Goal: Obtain resource: Download file/media

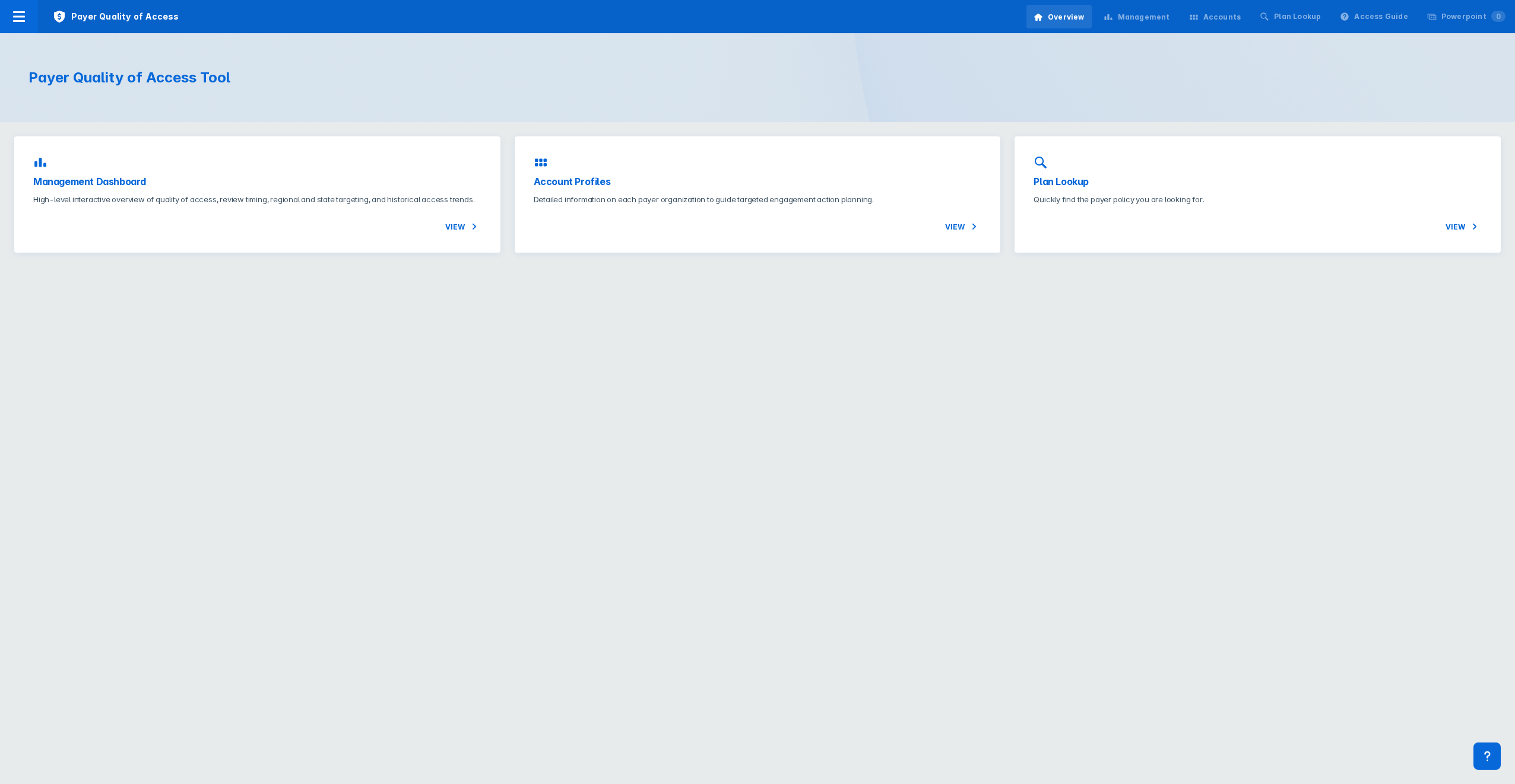
click at [134, 187] on div "Management Dashboard High-level interactive overview of quality of access, revi…" at bounding box center [257, 194] width 486 height 116
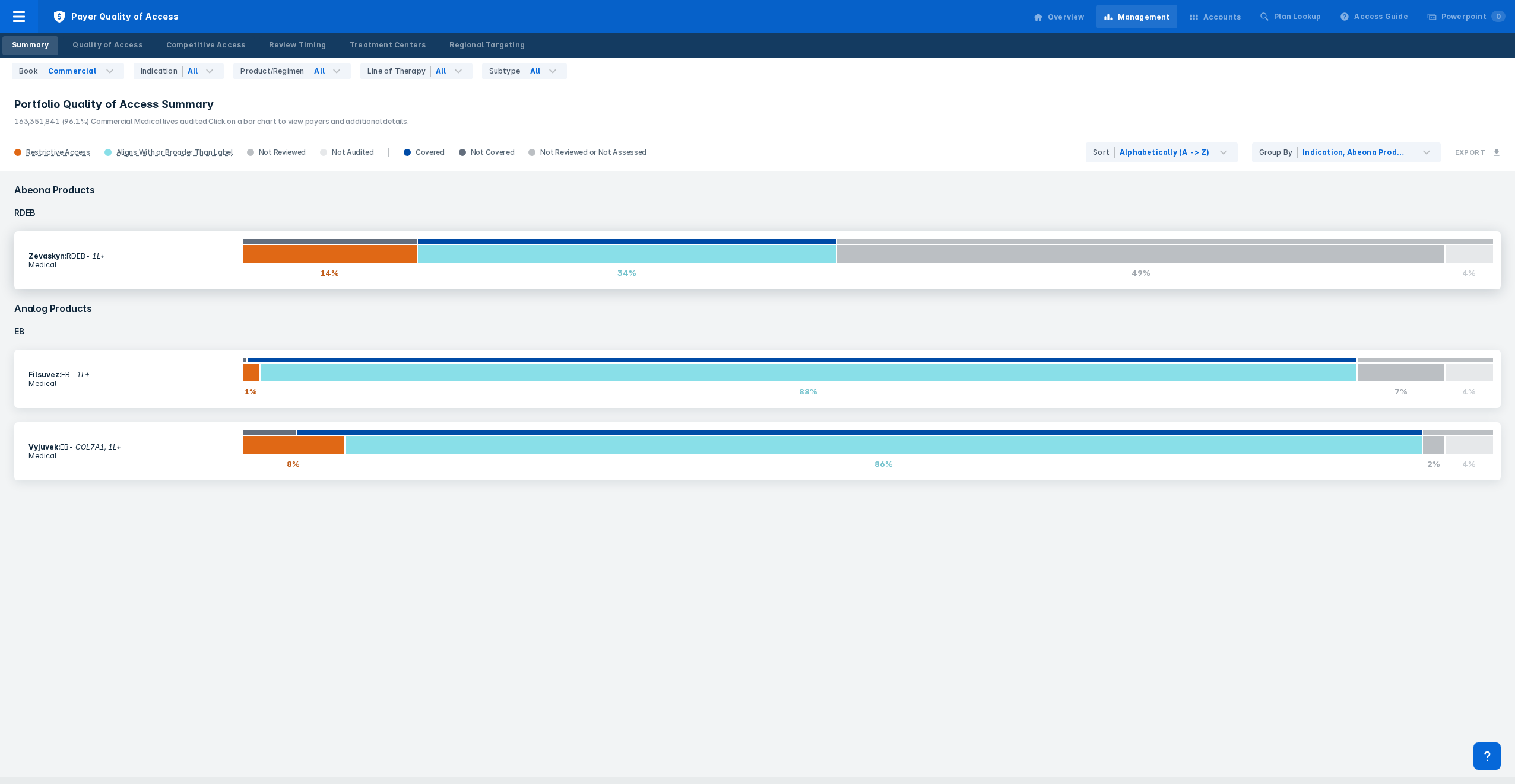
click at [157, 251] on section "Zevaskyn : RDEB - 1L+ Medical" at bounding box center [131, 260] width 221 height 32
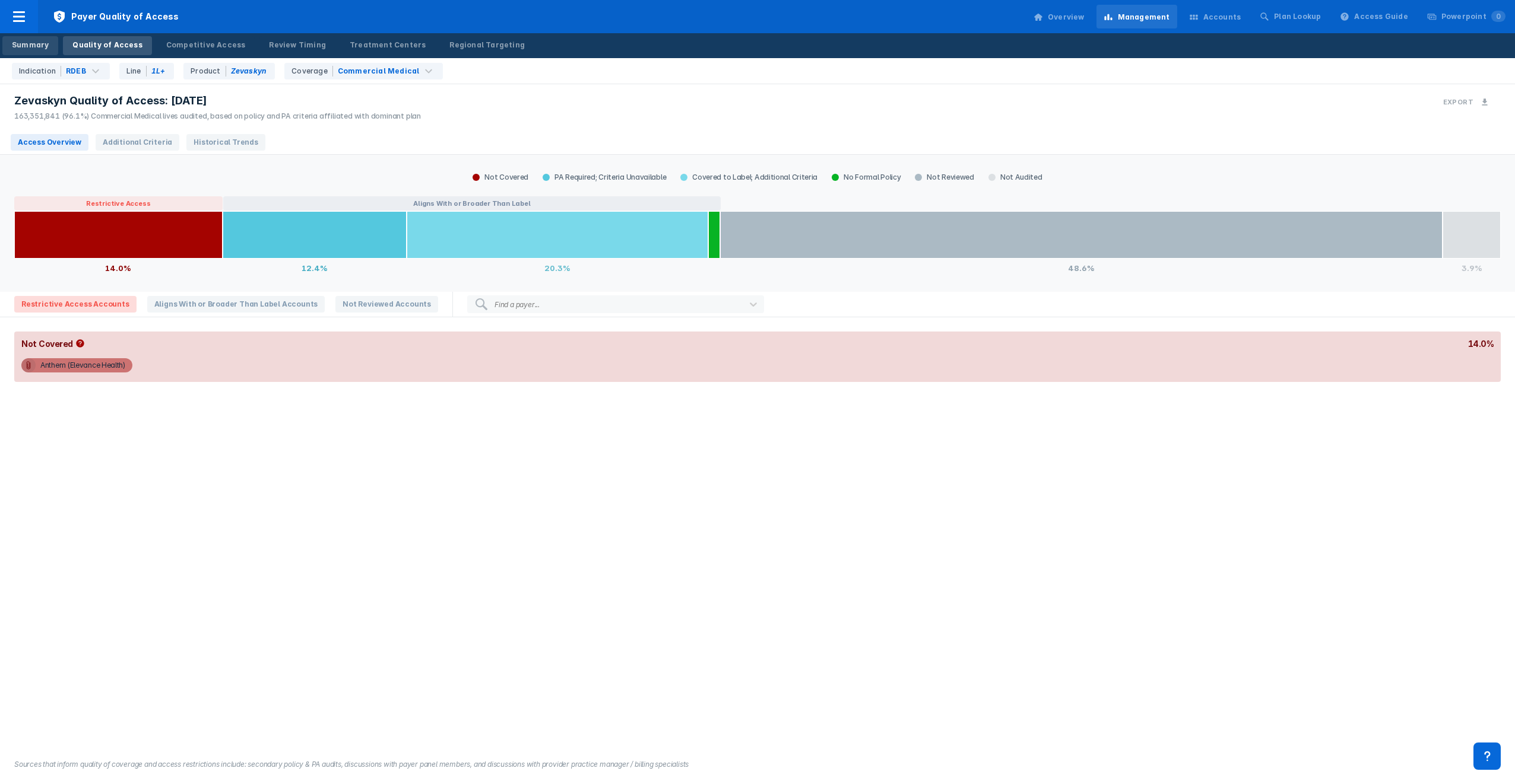
click at [32, 44] on div "Summary" at bounding box center [30, 45] width 37 height 11
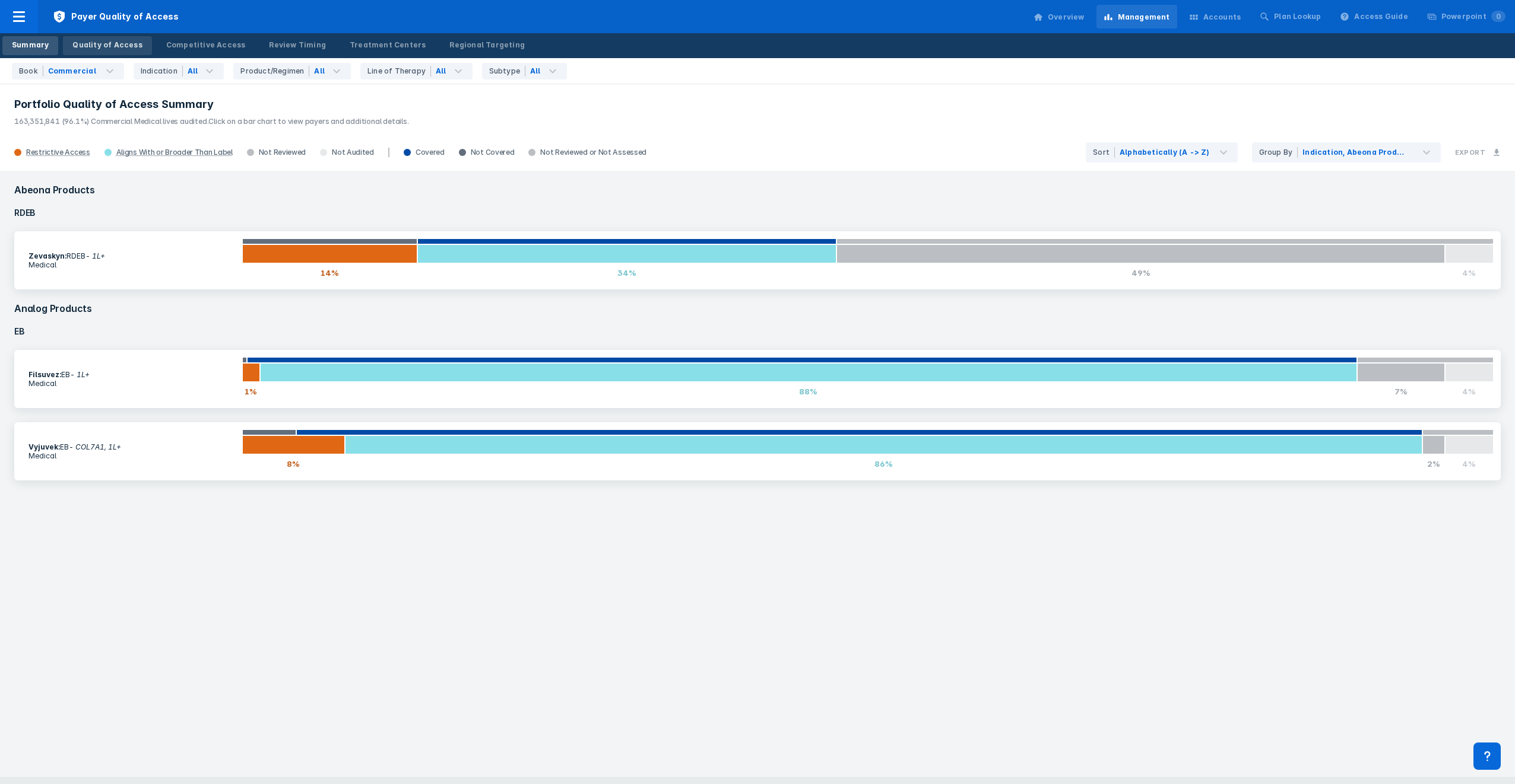
click at [90, 42] on div "Quality of Access" at bounding box center [108, 45] width 70 height 11
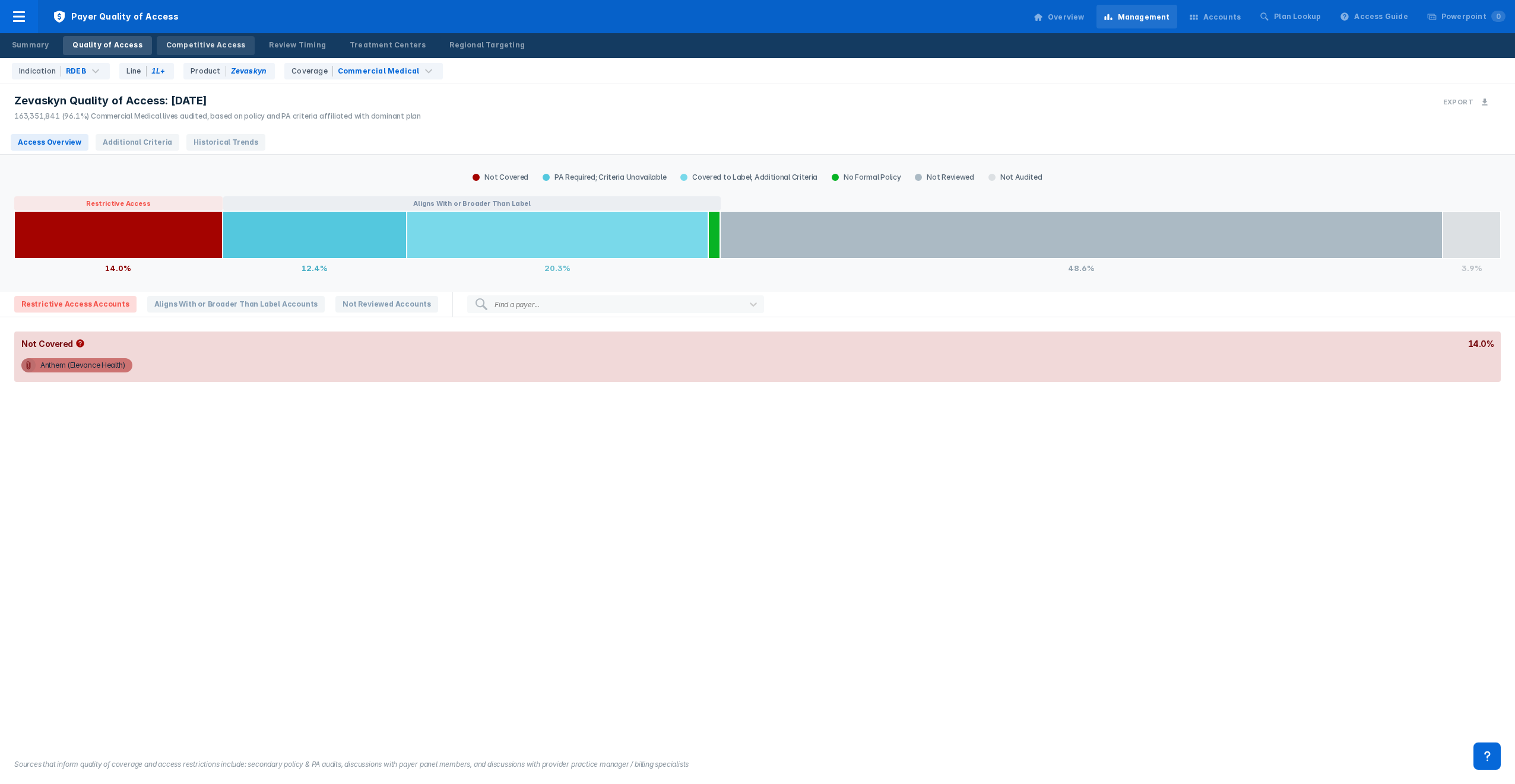
click at [166, 42] on div "Competitive Access" at bounding box center [206, 45] width 80 height 11
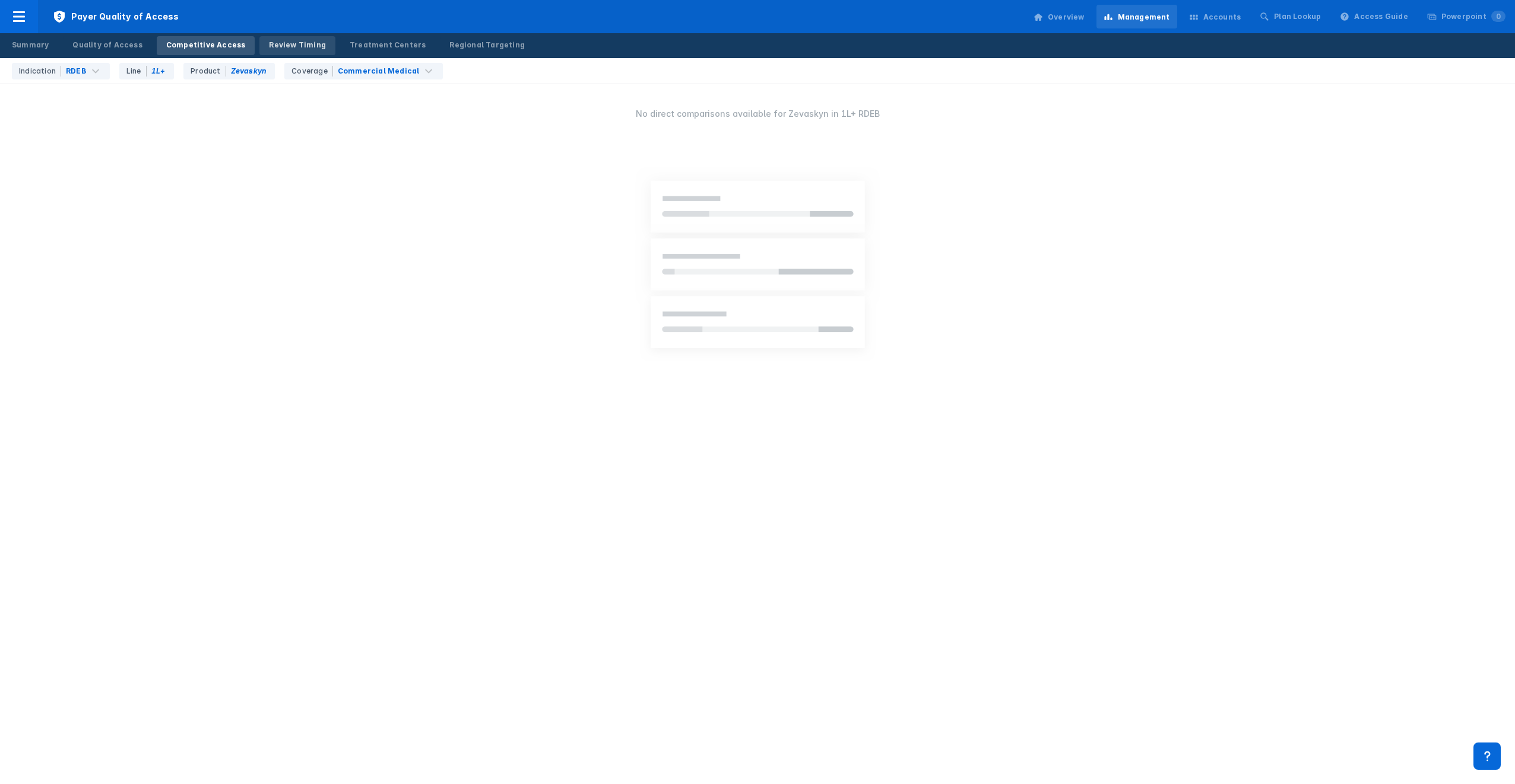
click at [269, 42] on div "Review Timing" at bounding box center [297, 45] width 57 height 11
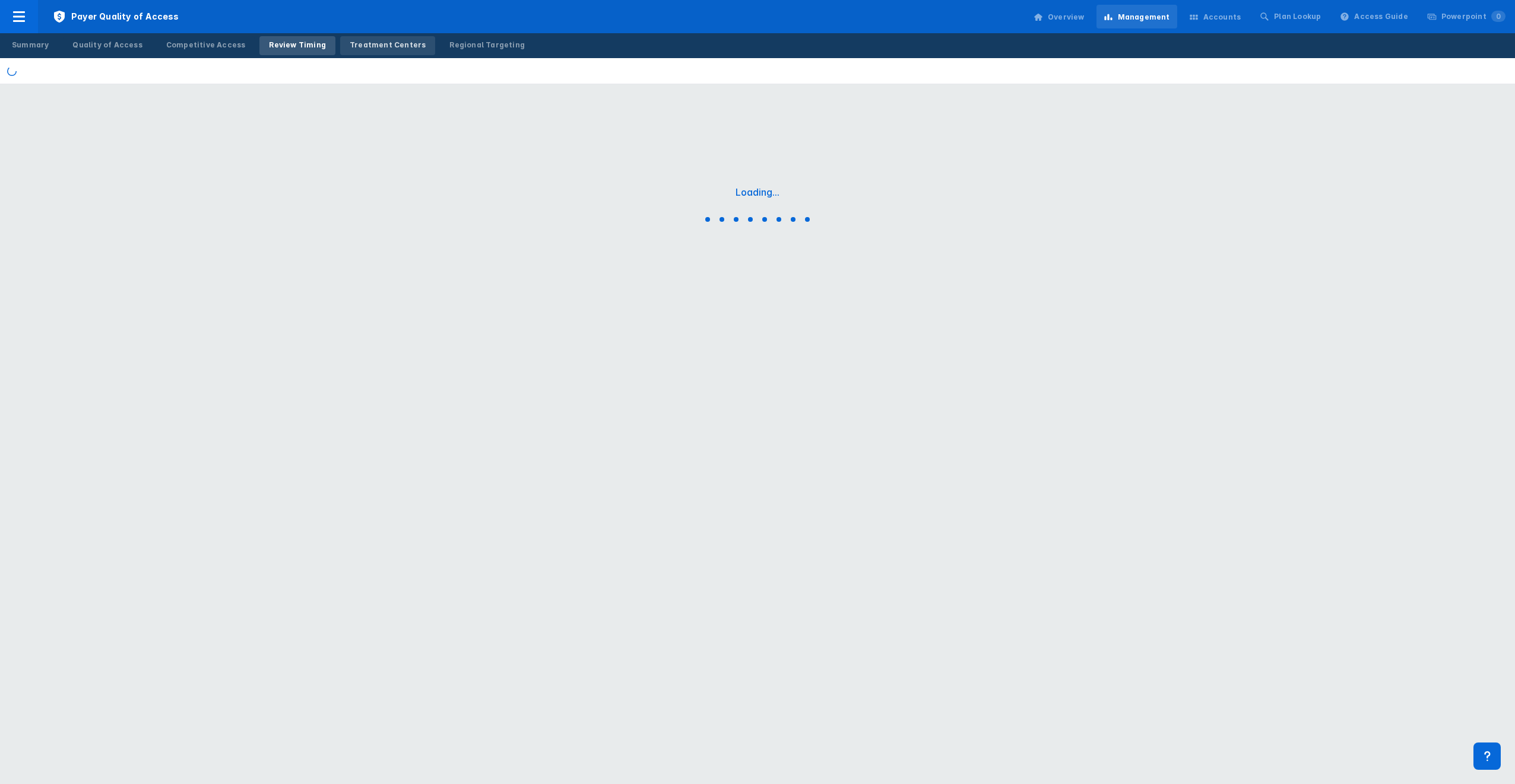
click at [349, 42] on div "Treatment Centers" at bounding box center [387, 45] width 76 height 11
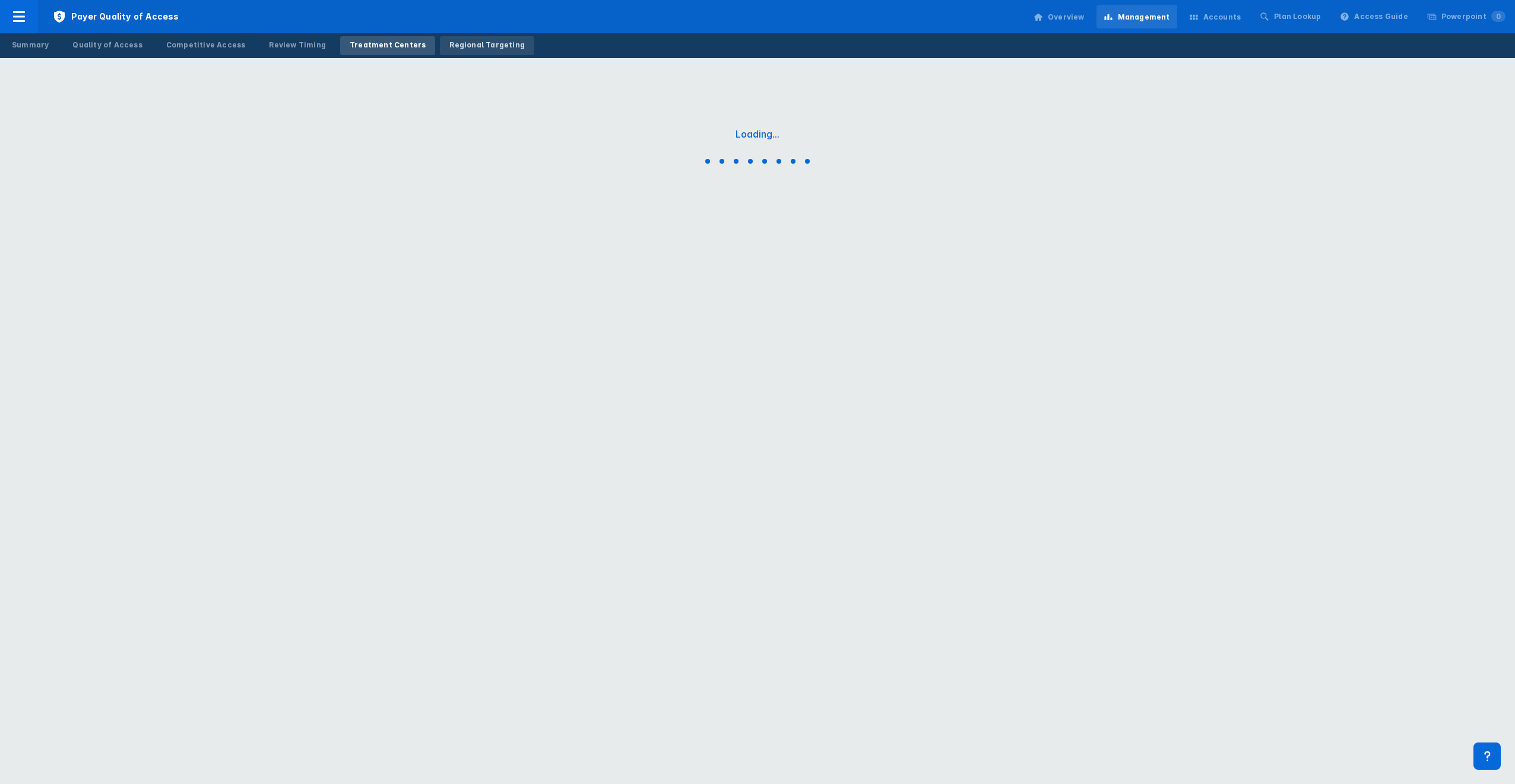
click at [472, 42] on div "Regional Targeting" at bounding box center [486, 45] width 75 height 11
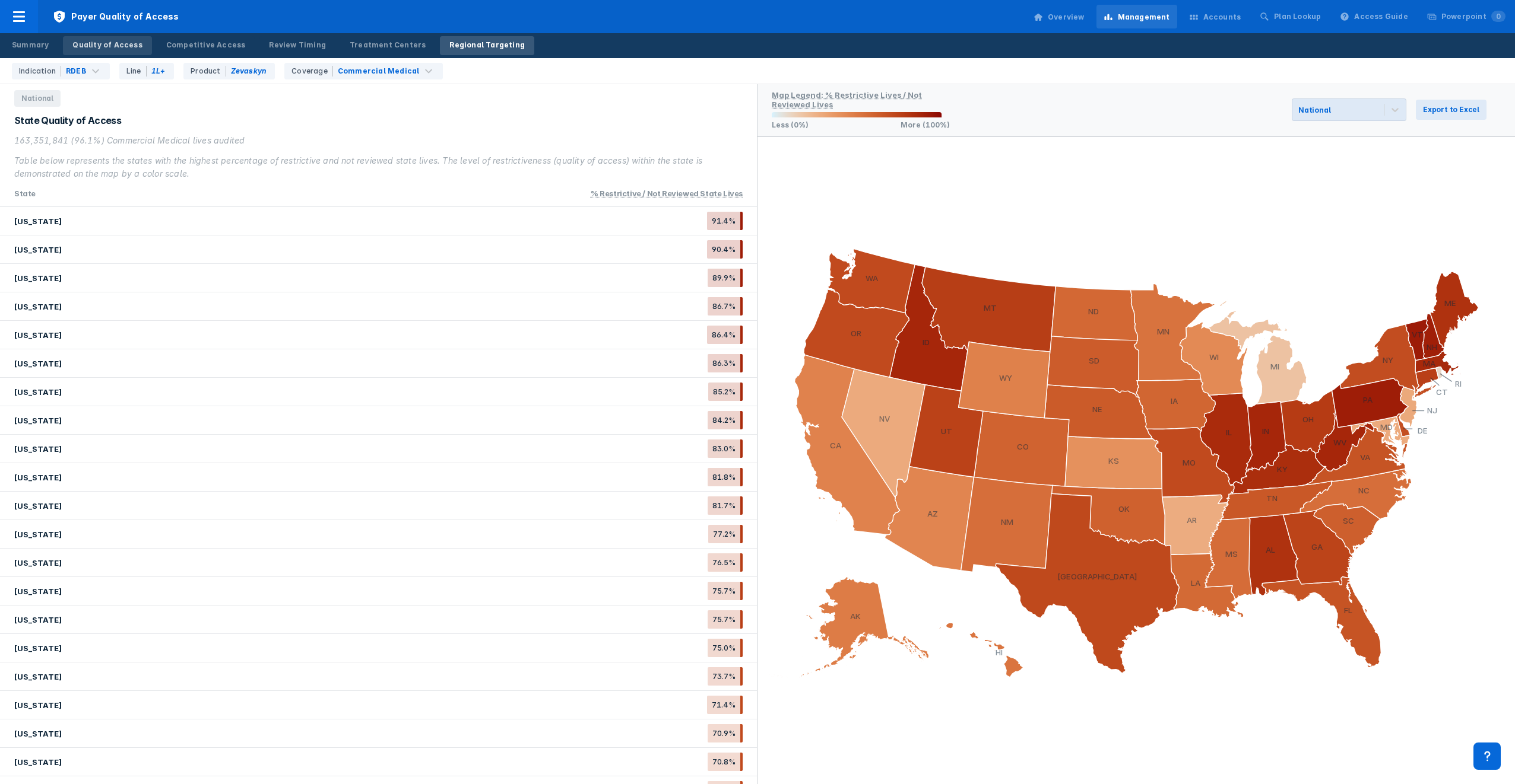
click at [111, 44] on div "Quality of Access" at bounding box center [108, 45] width 70 height 11
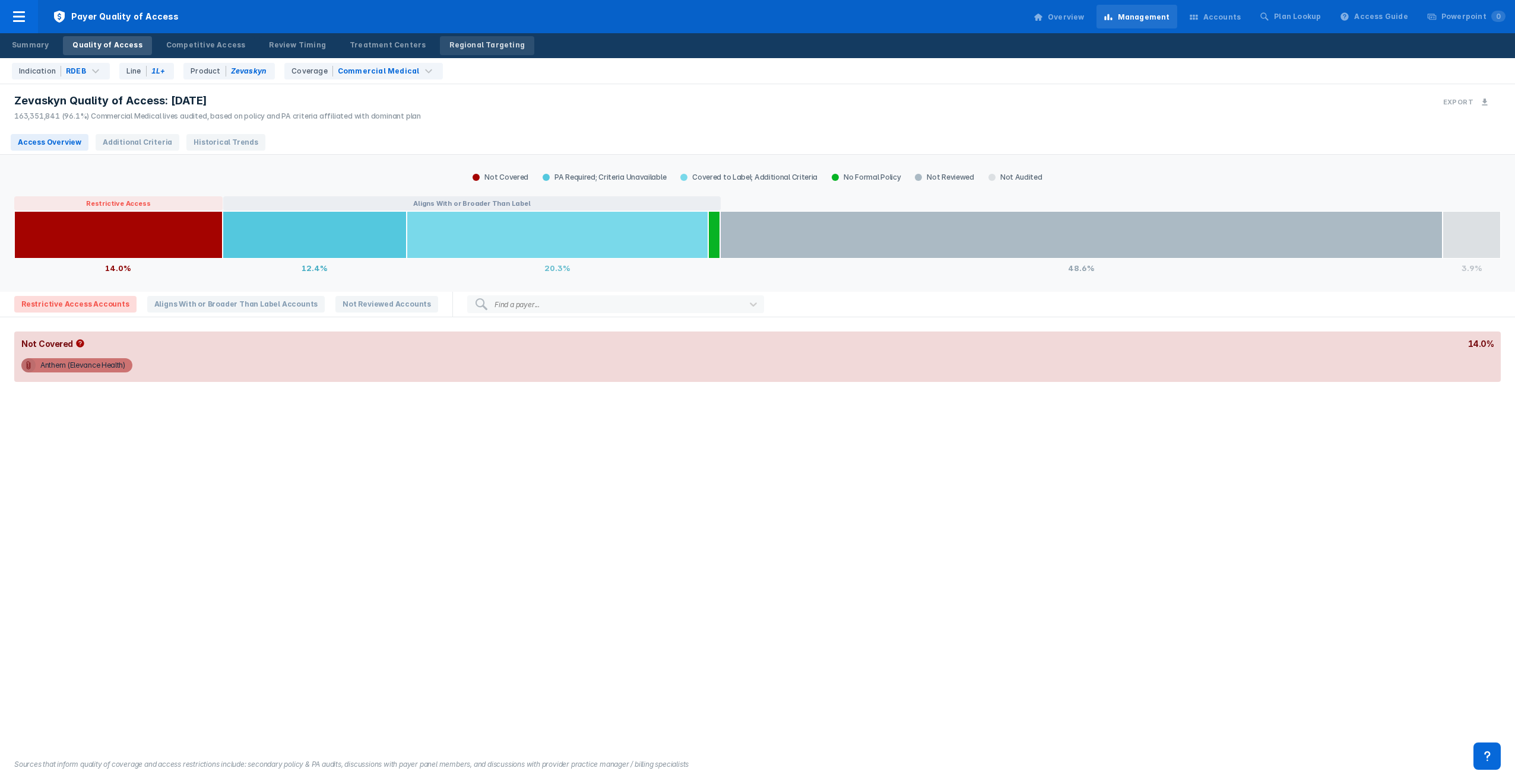
click at [449, 42] on div "Regional Targeting" at bounding box center [486, 45] width 75 height 11
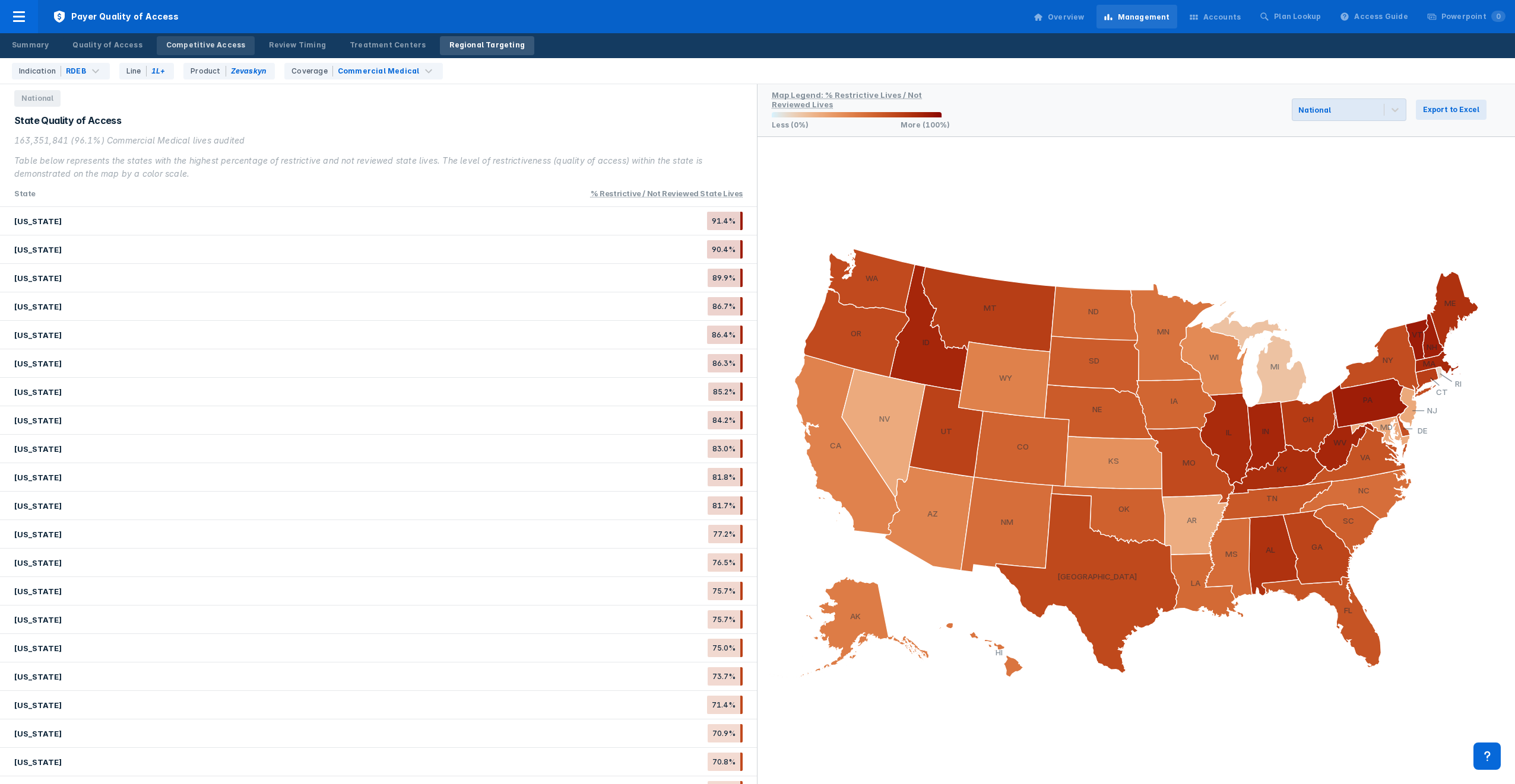
click at [199, 47] on div "Competitive Access" at bounding box center [206, 45] width 80 height 11
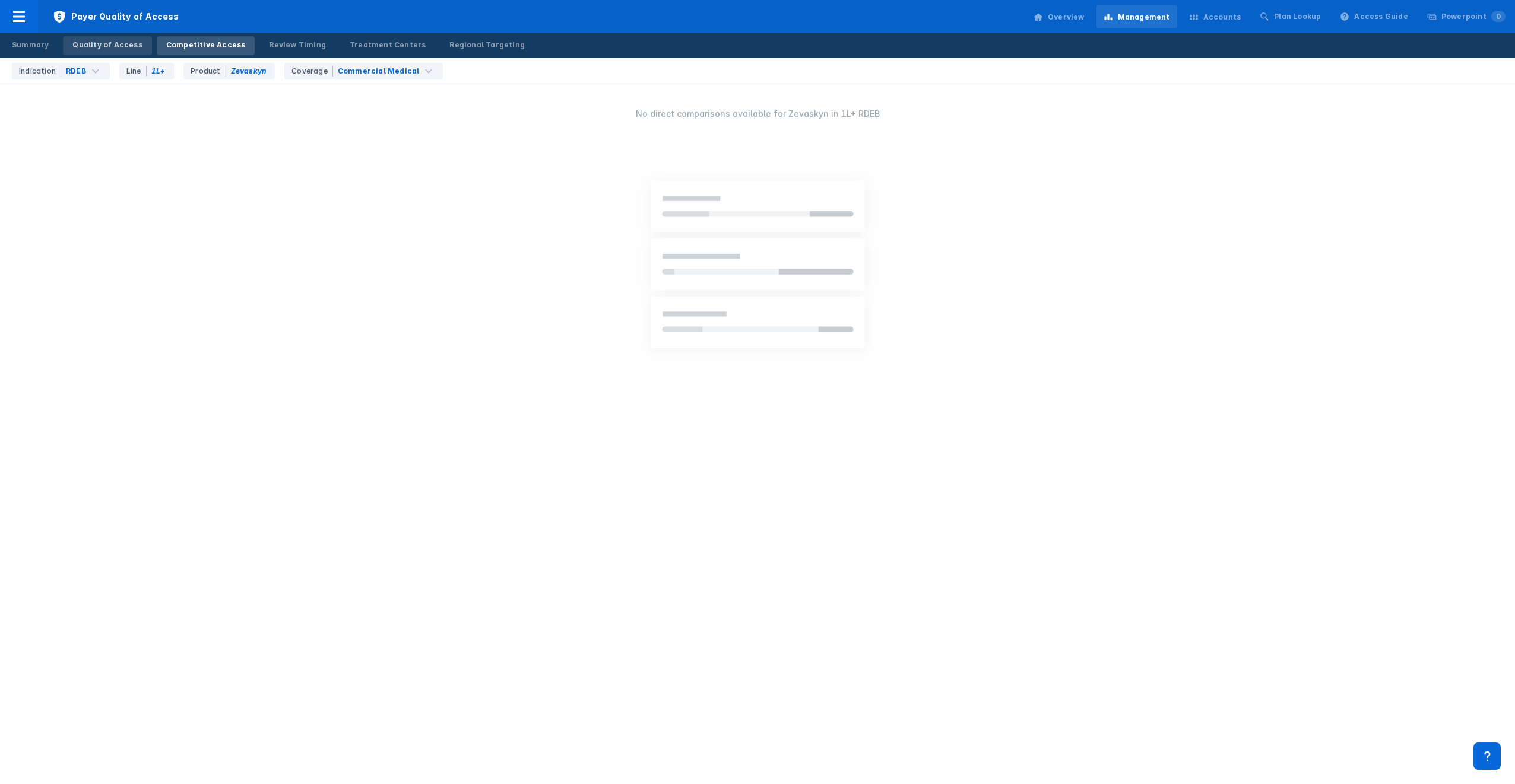
click at [114, 47] on div "Quality of Access" at bounding box center [108, 45] width 70 height 11
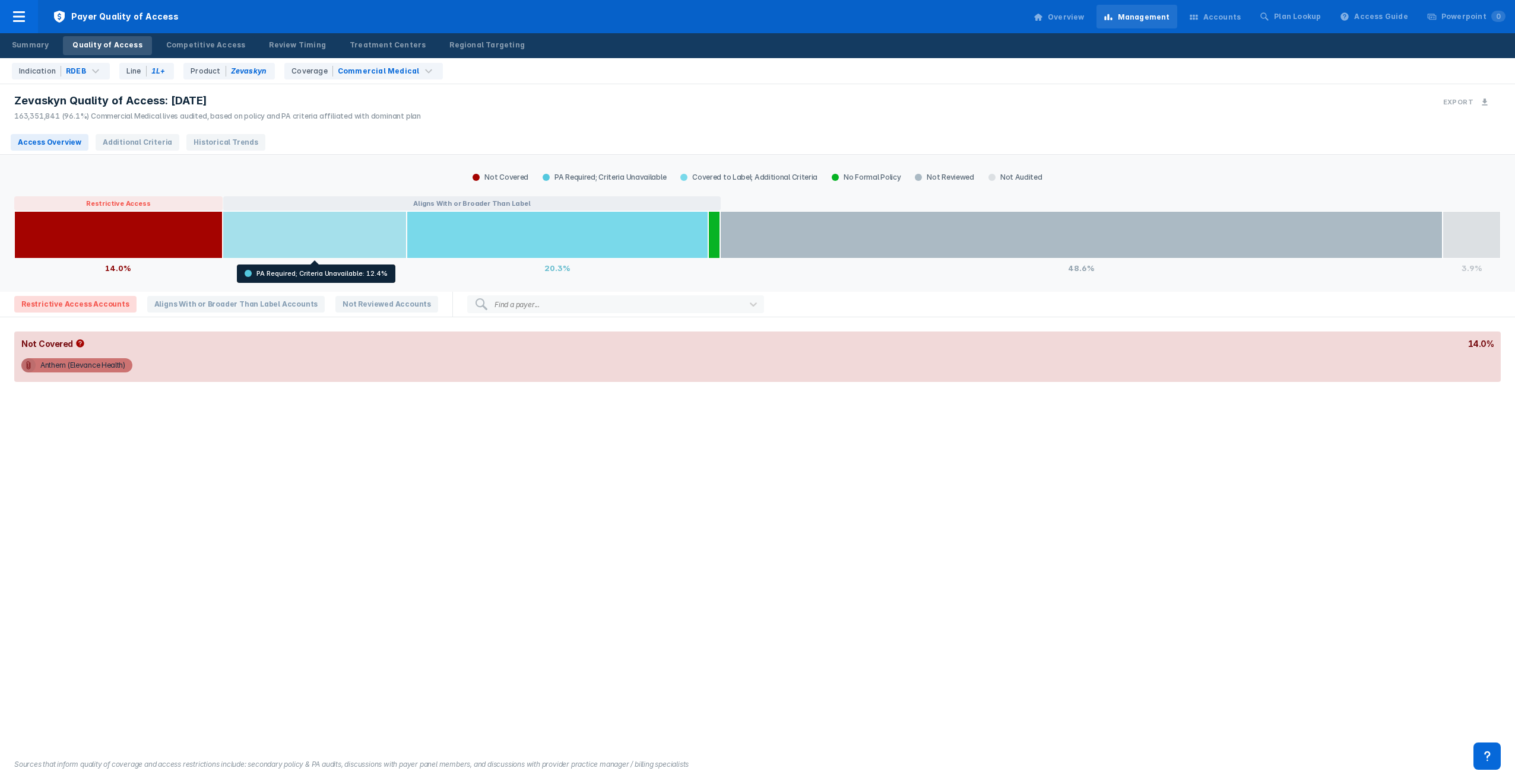
click at [339, 241] on div at bounding box center [315, 235] width 184 height 47
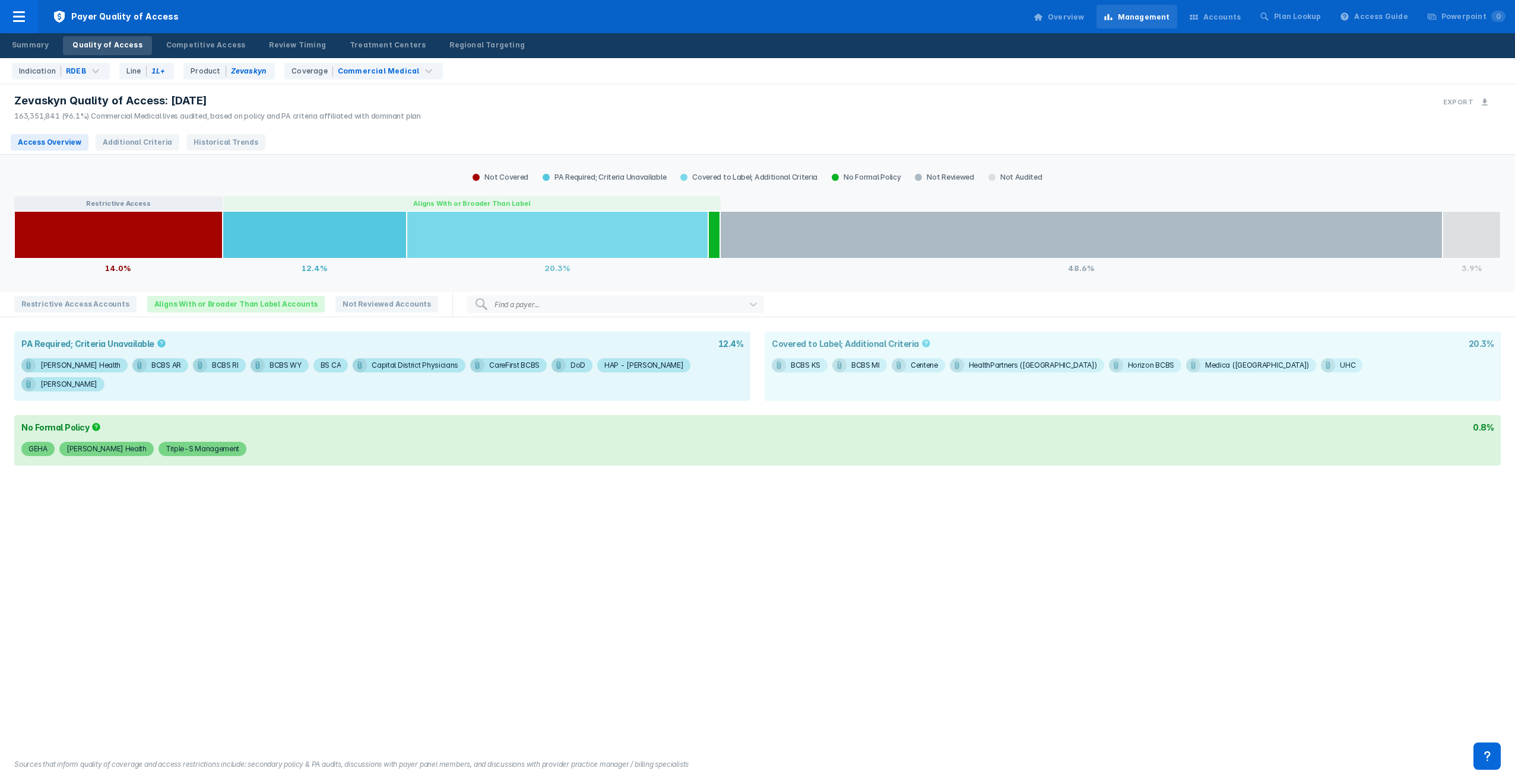
click at [229, 176] on div "Not Covered PA Required; Criteria Unavailable Covered to Label; Additional Crit…" at bounding box center [758, 177] width 1487 height 17
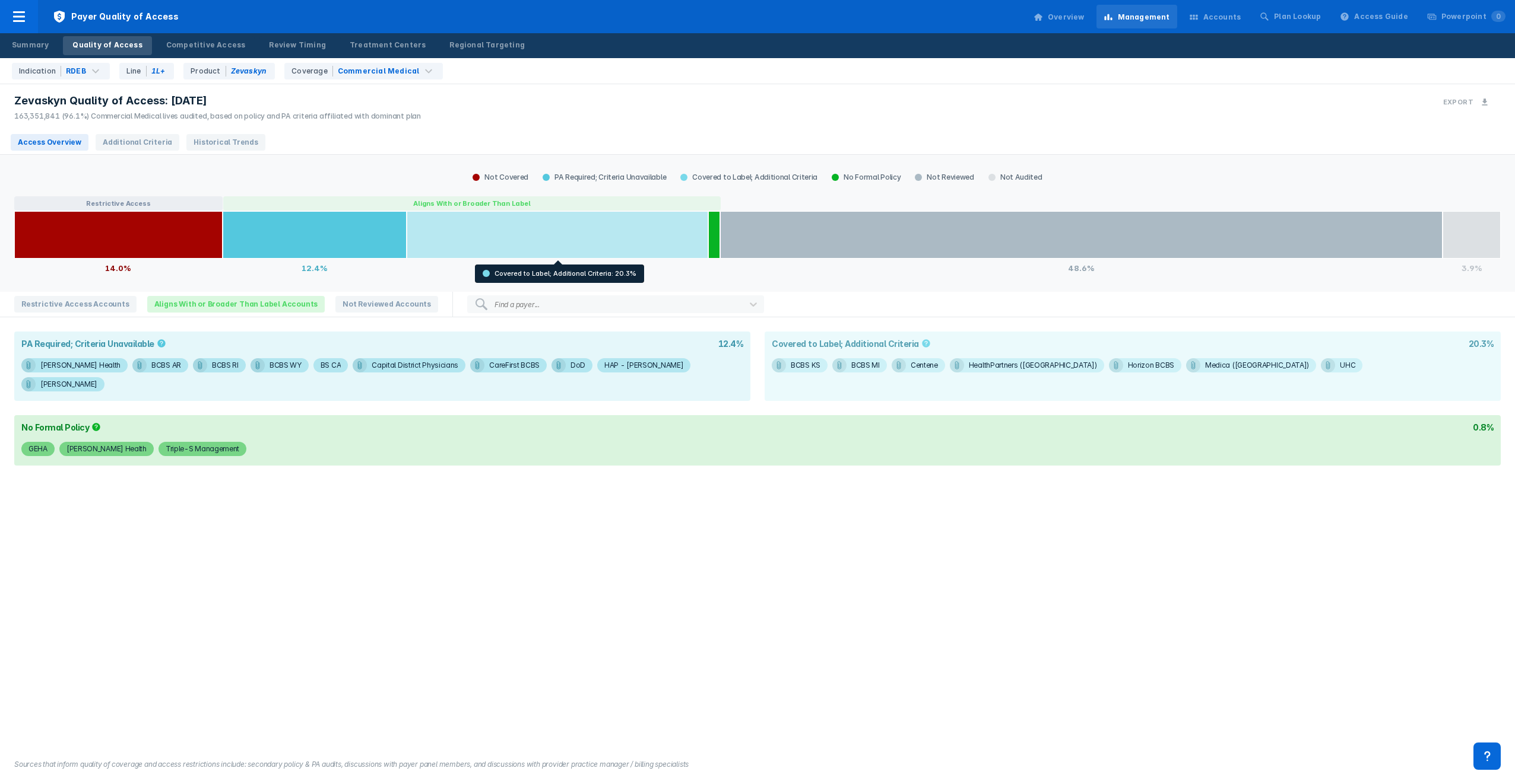
click at [504, 239] on div at bounding box center [557, 235] width 301 height 47
click at [530, 239] on div at bounding box center [557, 235] width 301 height 47
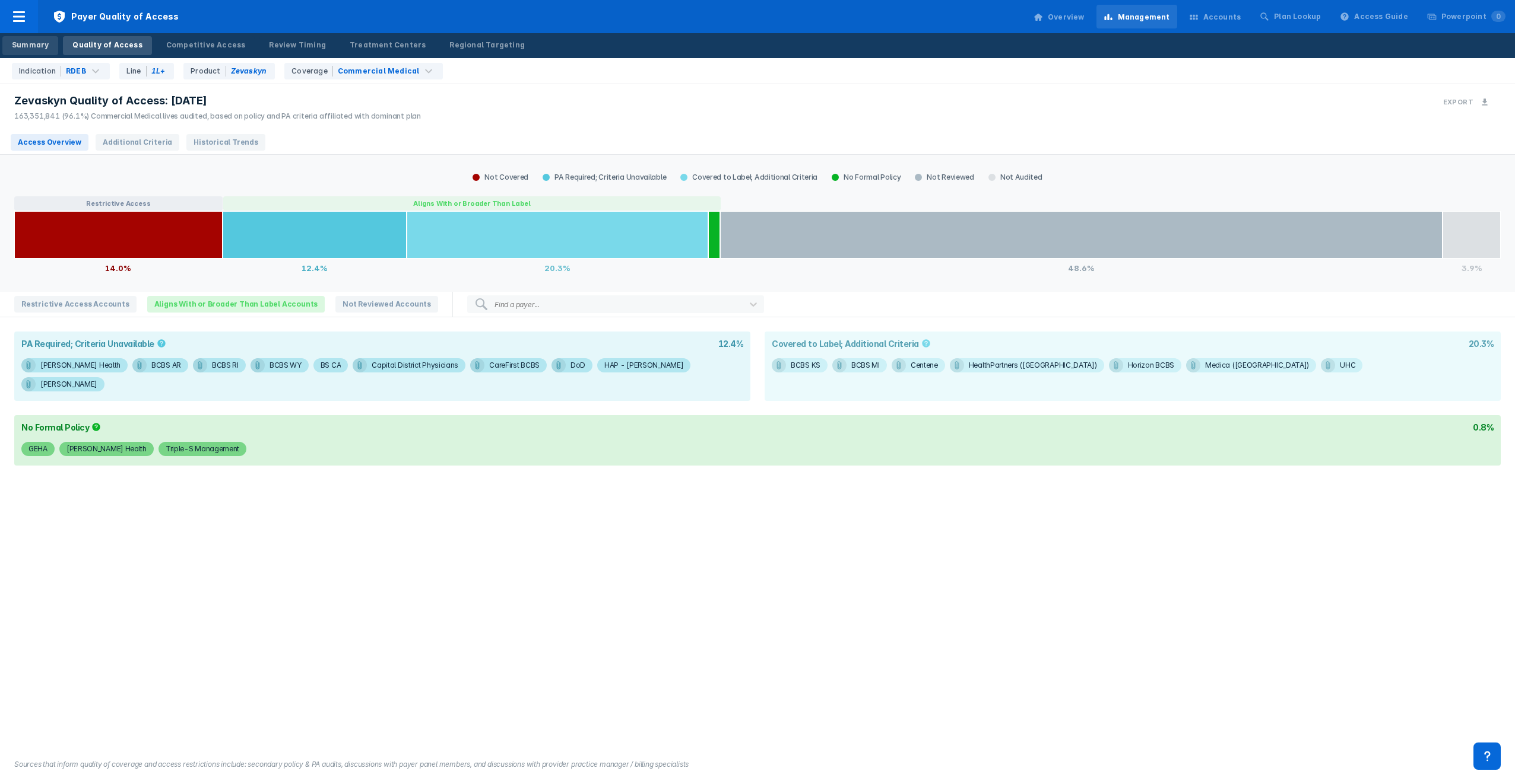
click at [42, 47] on div "Summary" at bounding box center [30, 45] width 37 height 11
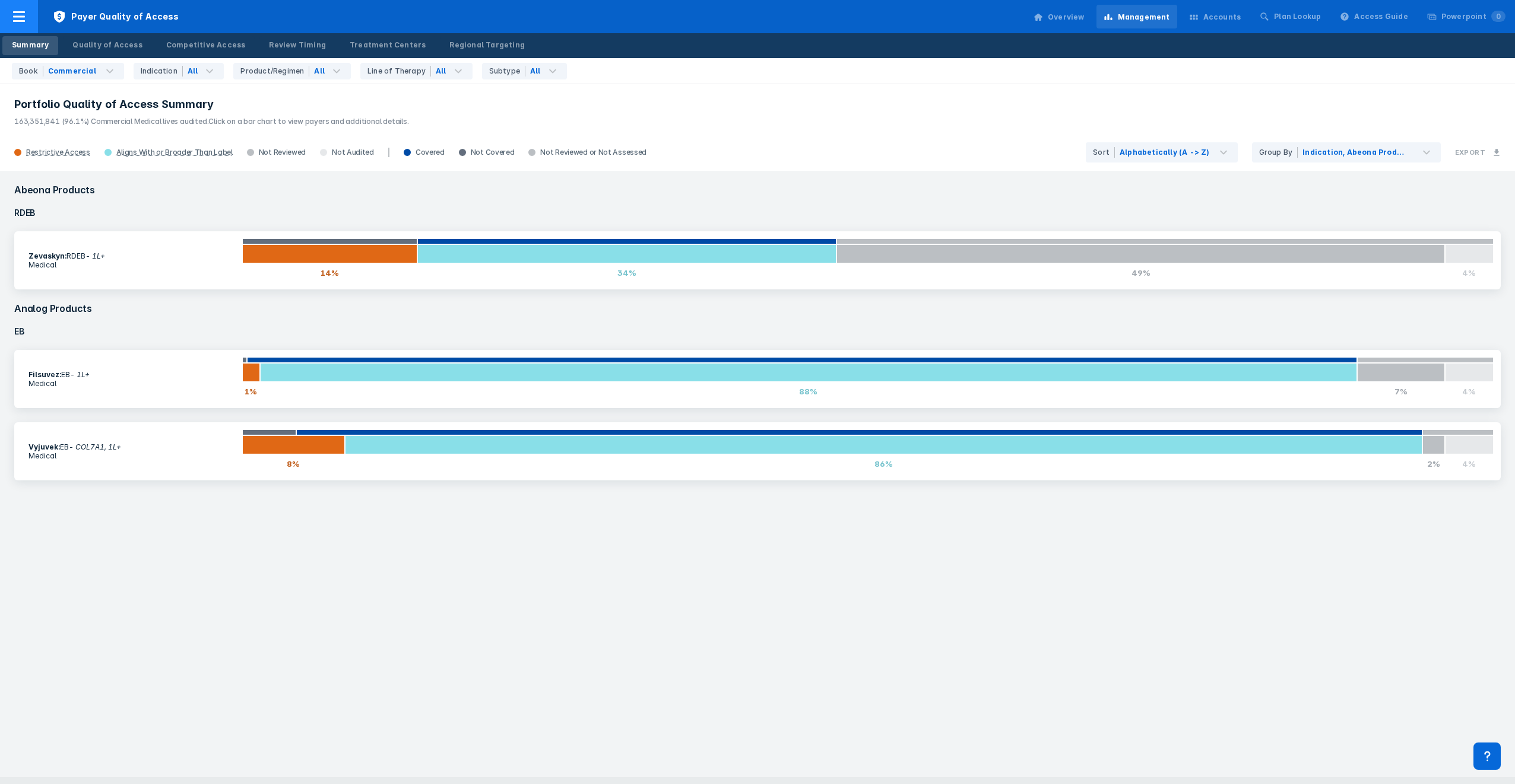
click at [21, 20] on icon at bounding box center [19, 17] width 14 height 14
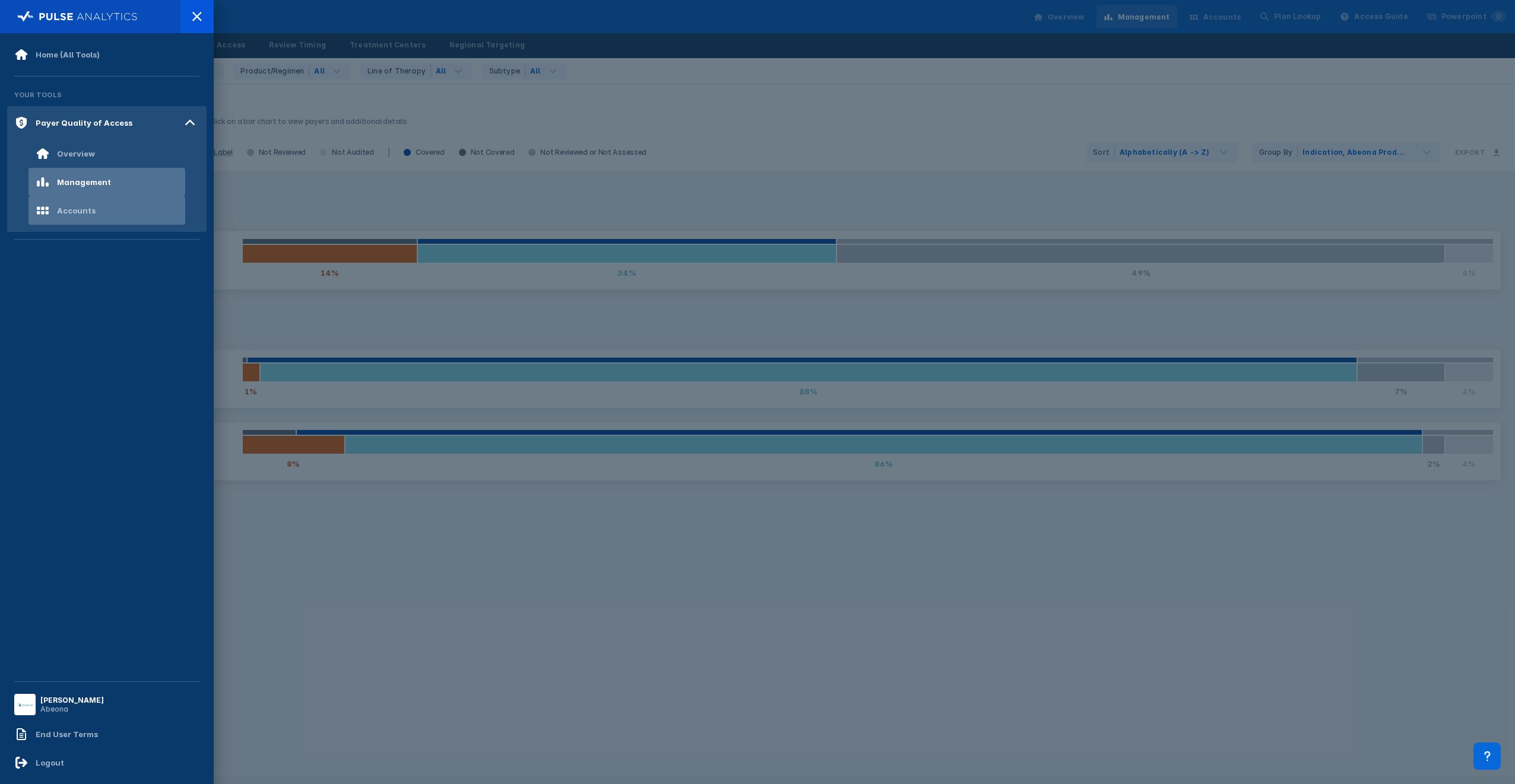
click at [61, 208] on div "Accounts" at bounding box center [76, 211] width 39 height 9
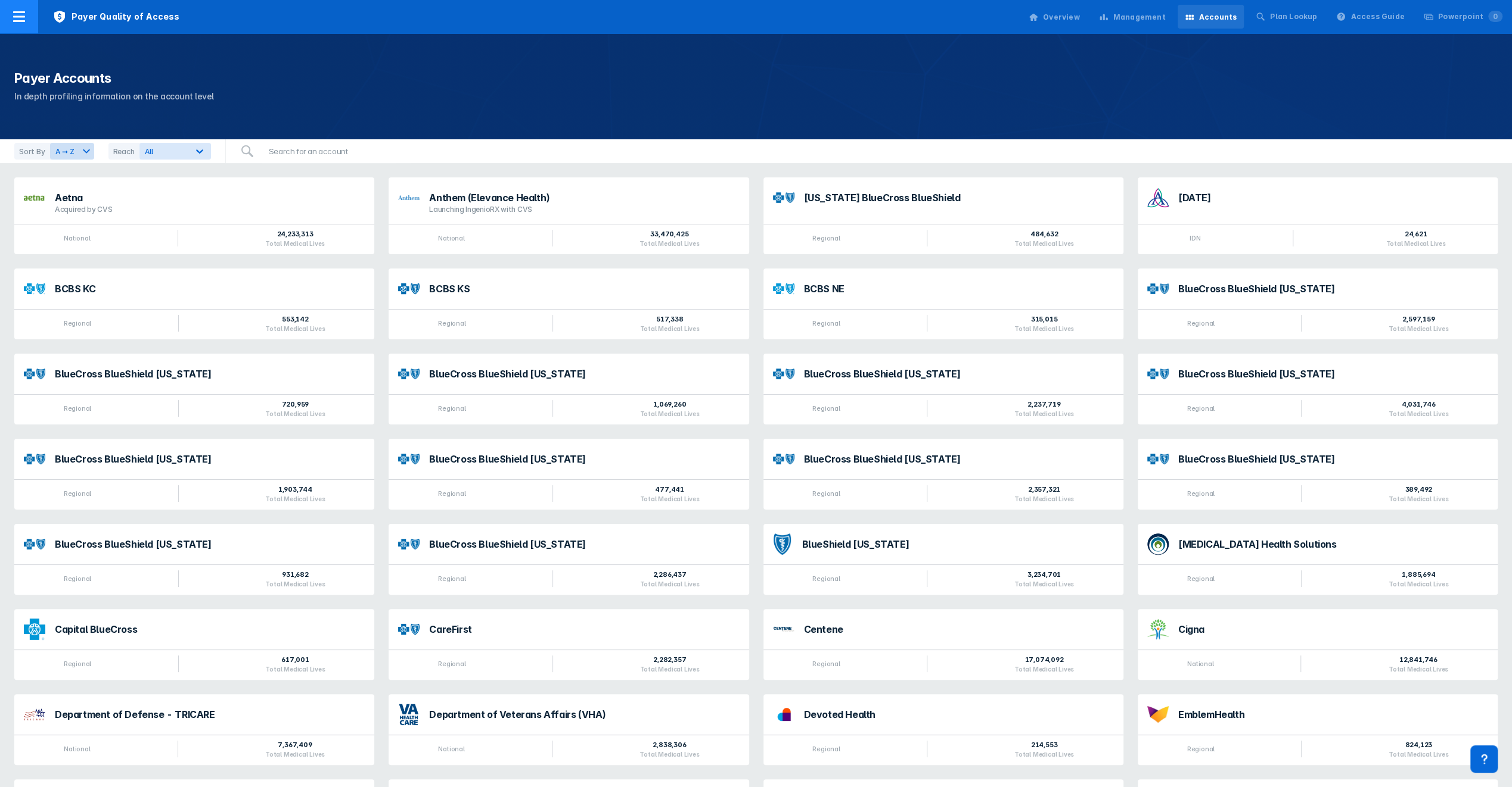
click at [18, 14] on icon at bounding box center [19, 17] width 14 height 14
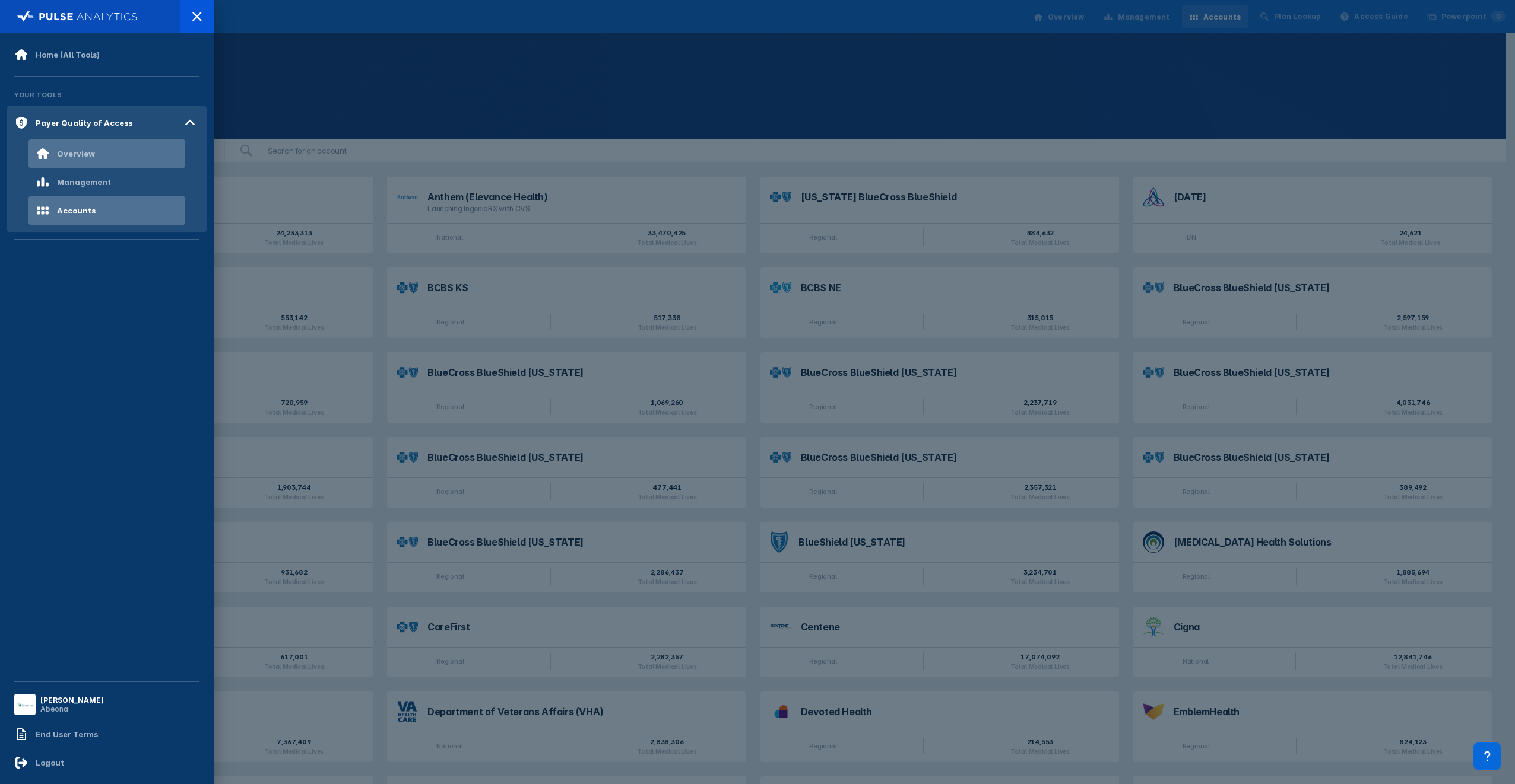
click at [70, 151] on div "Overview" at bounding box center [76, 153] width 38 height 9
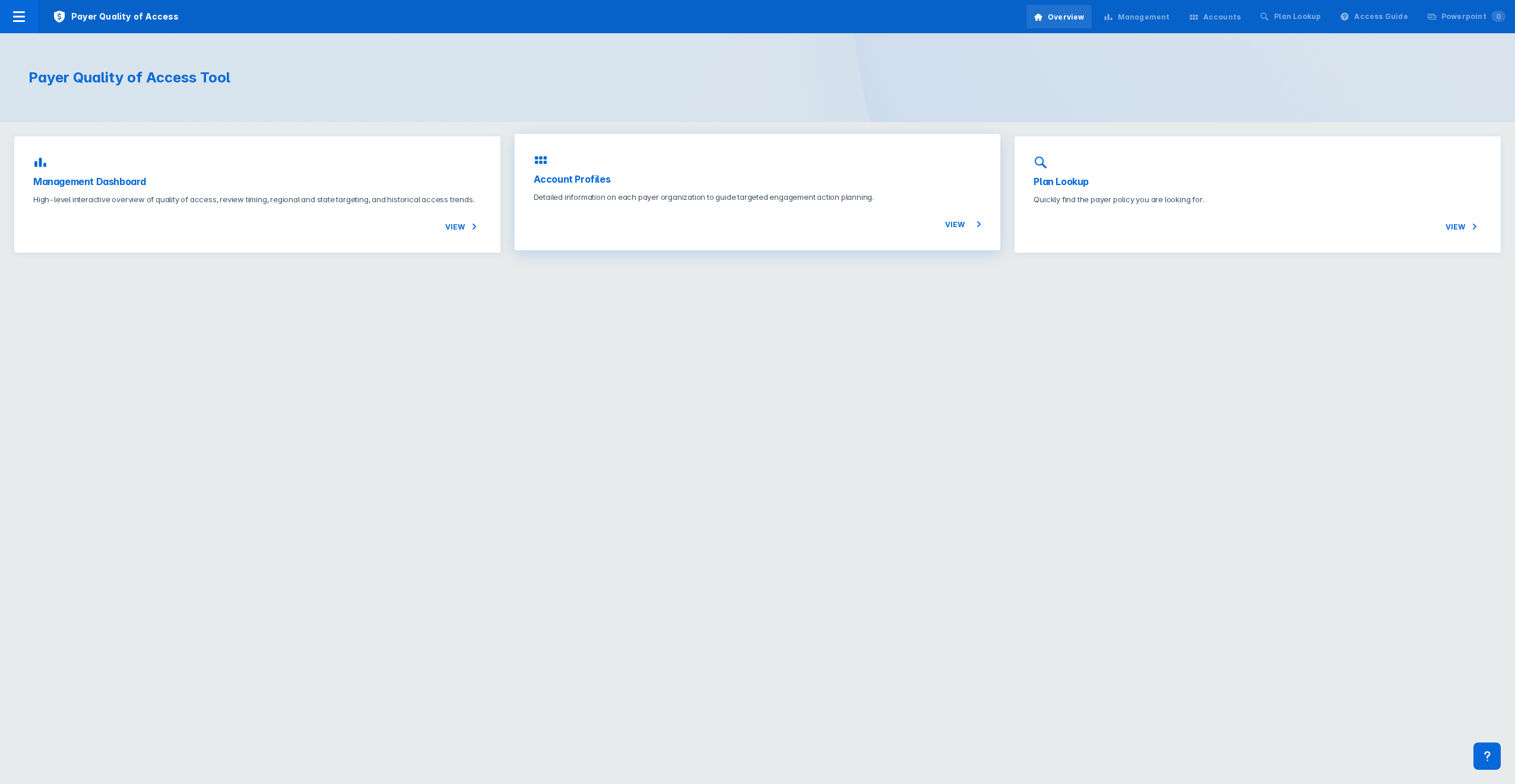
click at [687, 197] on p "Detailed information on each payer organization to guide targeted engagement ac…" at bounding box center [758, 197] width 448 height 12
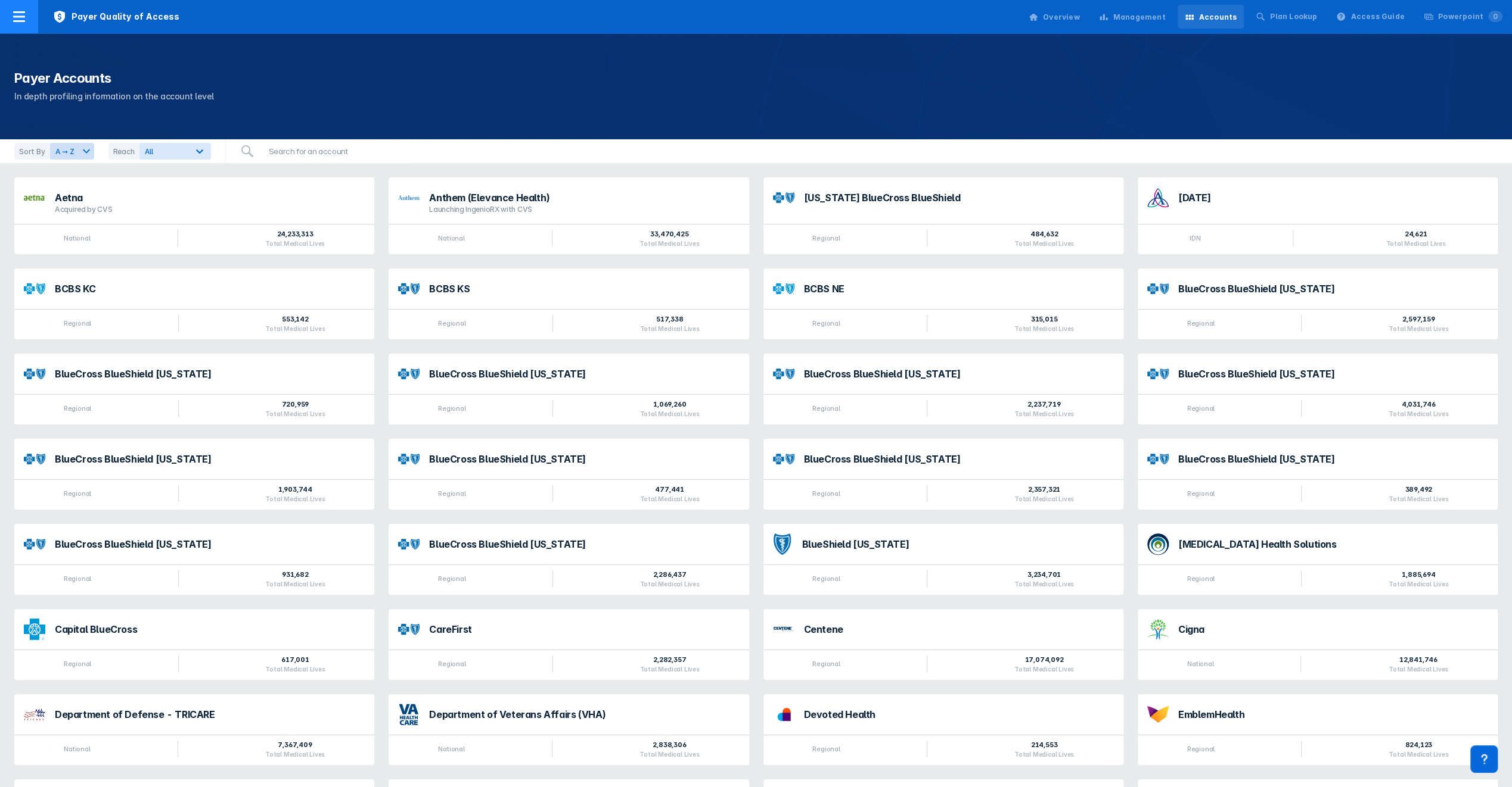
click at [16, 13] on icon at bounding box center [19, 17] width 14 height 14
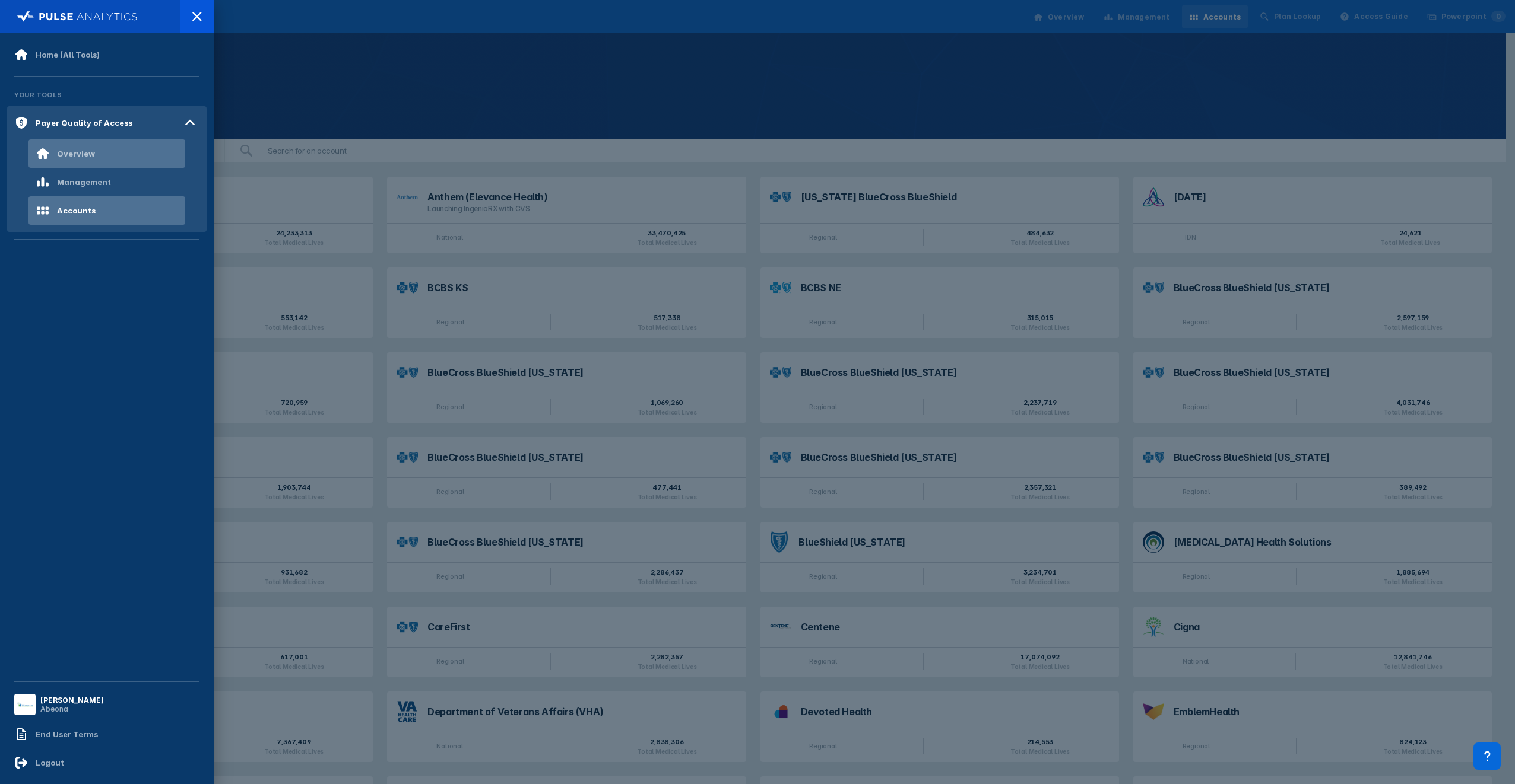
click at [75, 155] on div "Overview" at bounding box center [76, 153] width 38 height 9
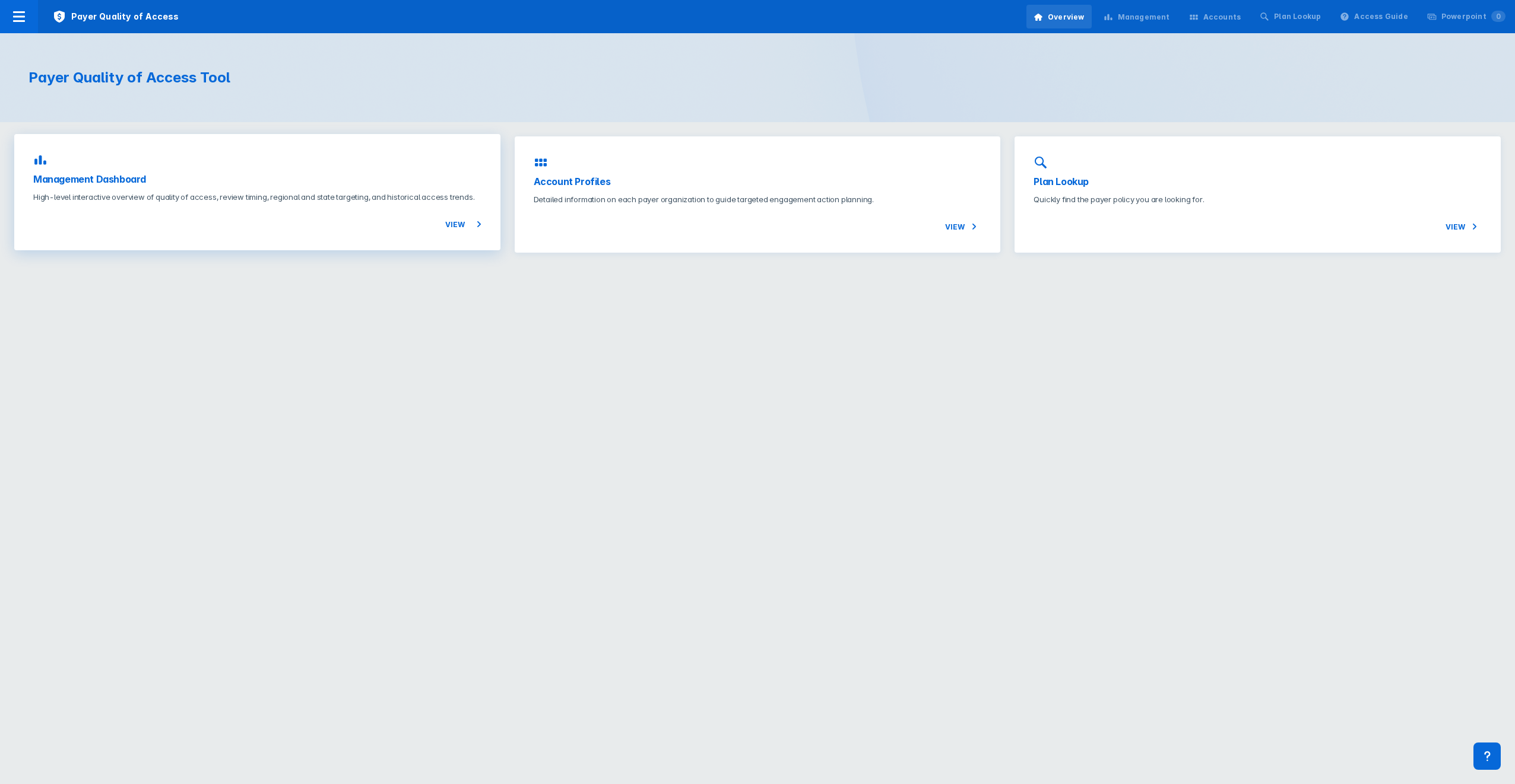
click at [208, 192] on p "High-level interactive overview of quality of access, review timing, regional a…" at bounding box center [257, 197] width 448 height 12
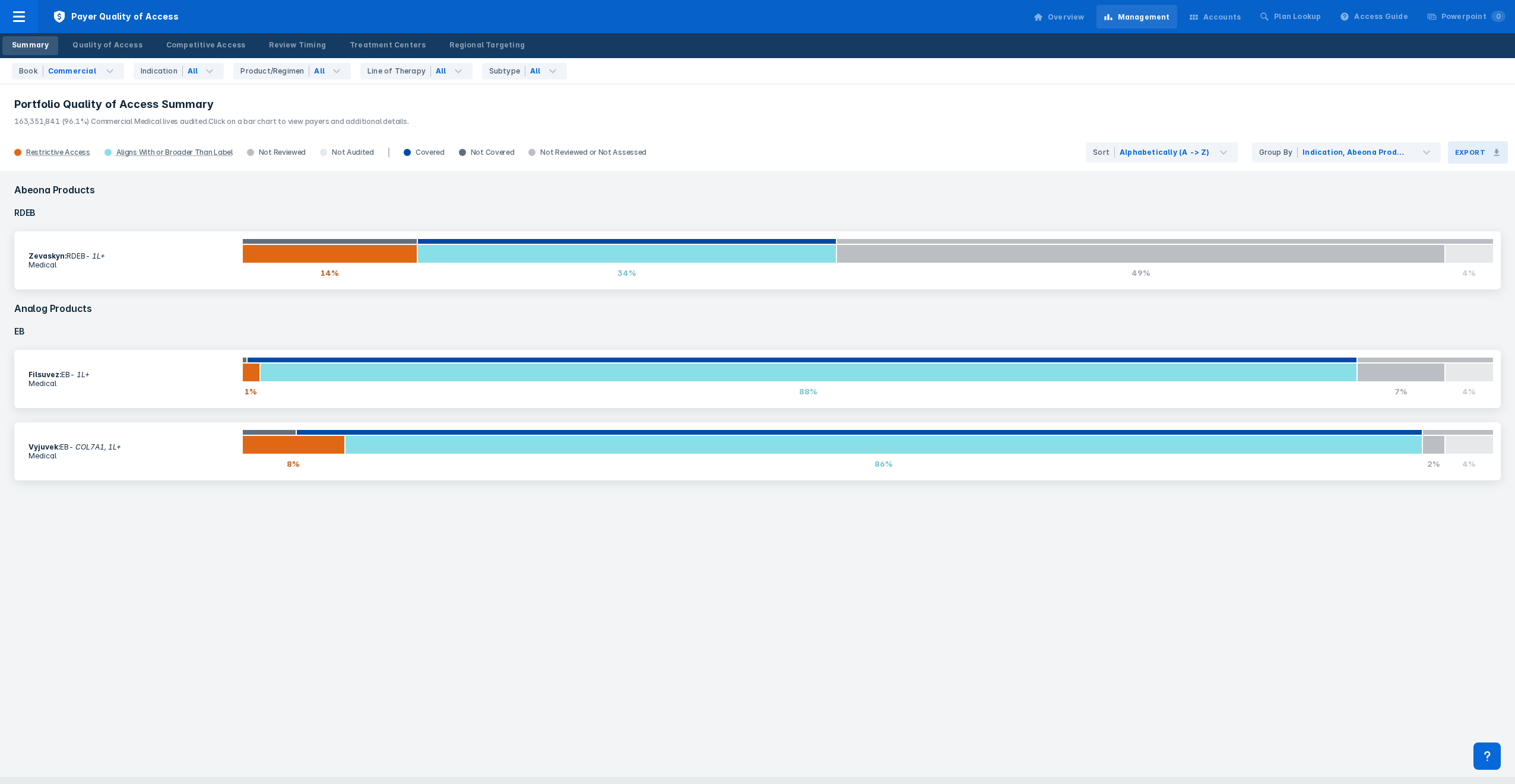
click at [1471, 152] on h3 "Export" at bounding box center [1470, 153] width 30 height 9
click at [1362, 220] on div "Export All Quality of Access Data to Excel" at bounding box center [1401, 224] width 199 height 13
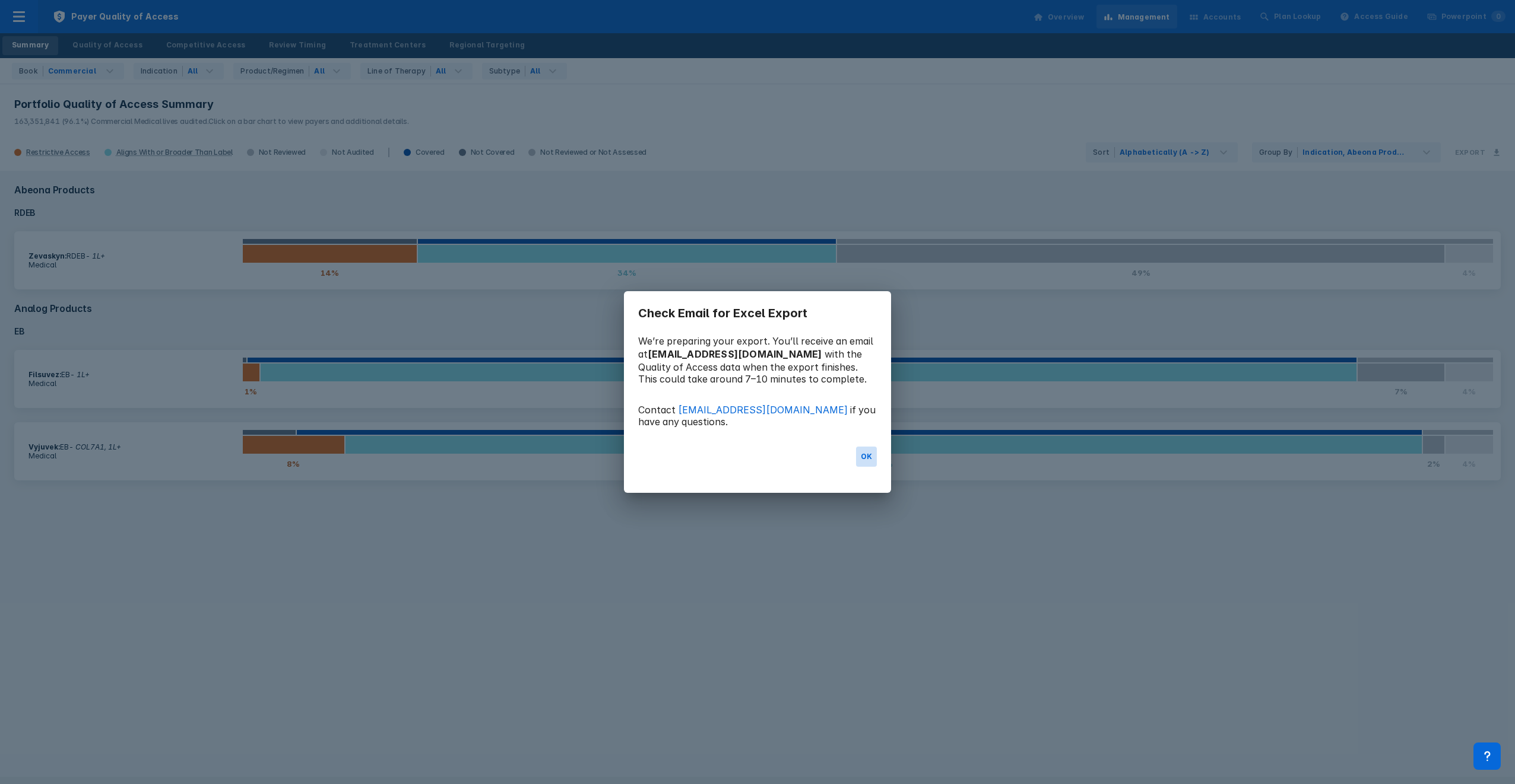
click at [863, 454] on button "OK" at bounding box center [867, 457] width 21 height 21
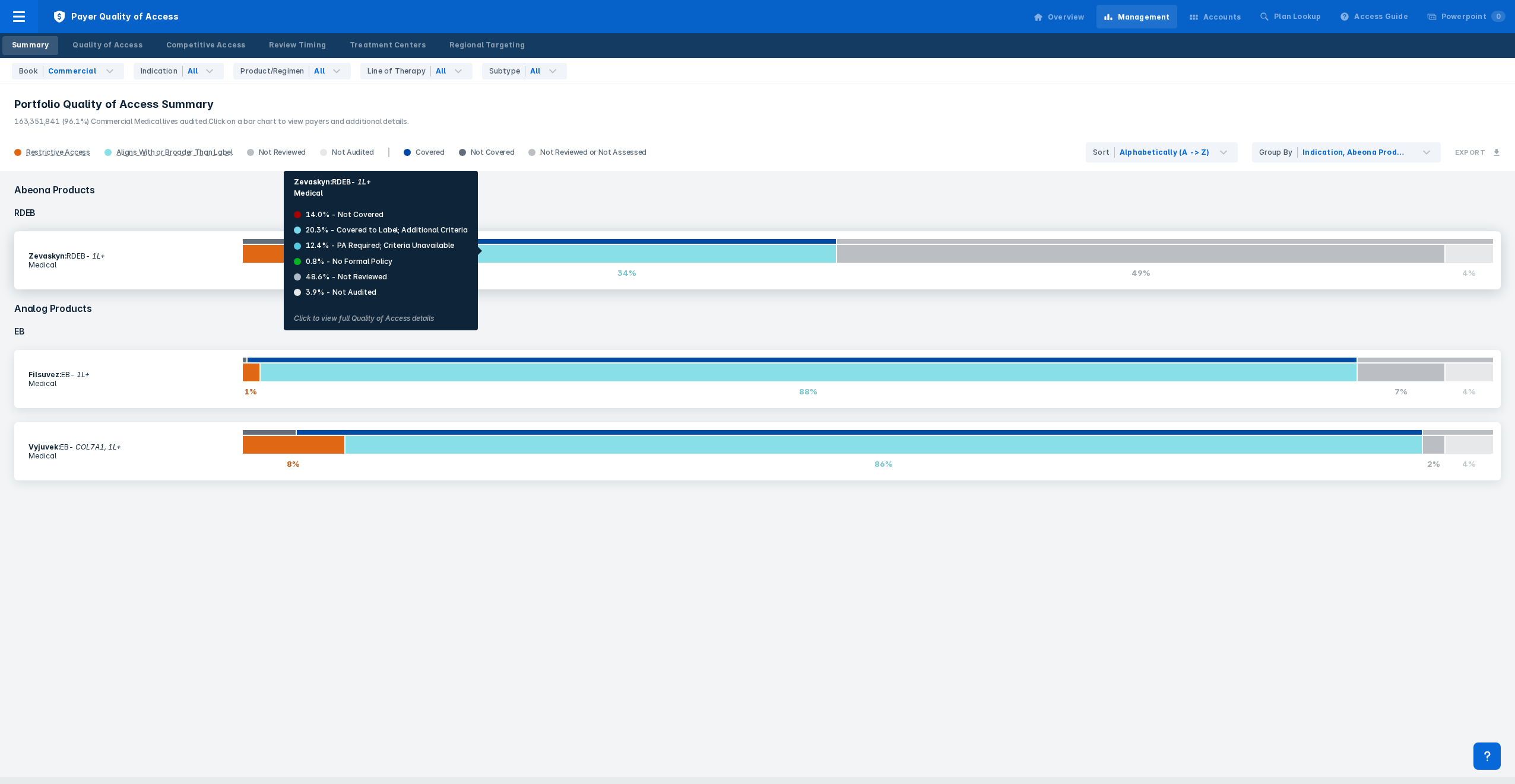
click at [483, 251] on div at bounding box center [627, 254] width 419 height 19
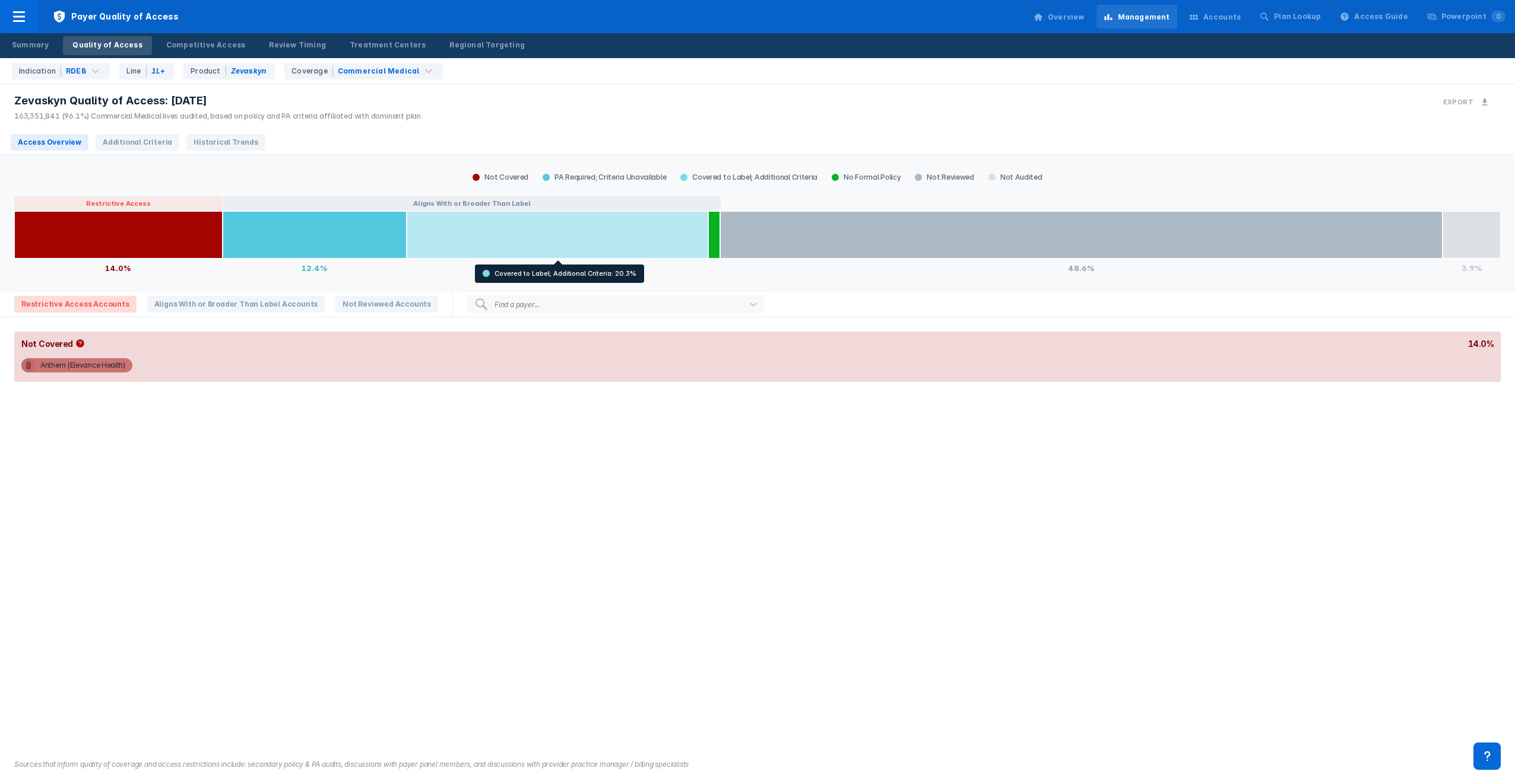
click at [480, 231] on div at bounding box center [557, 235] width 301 height 47
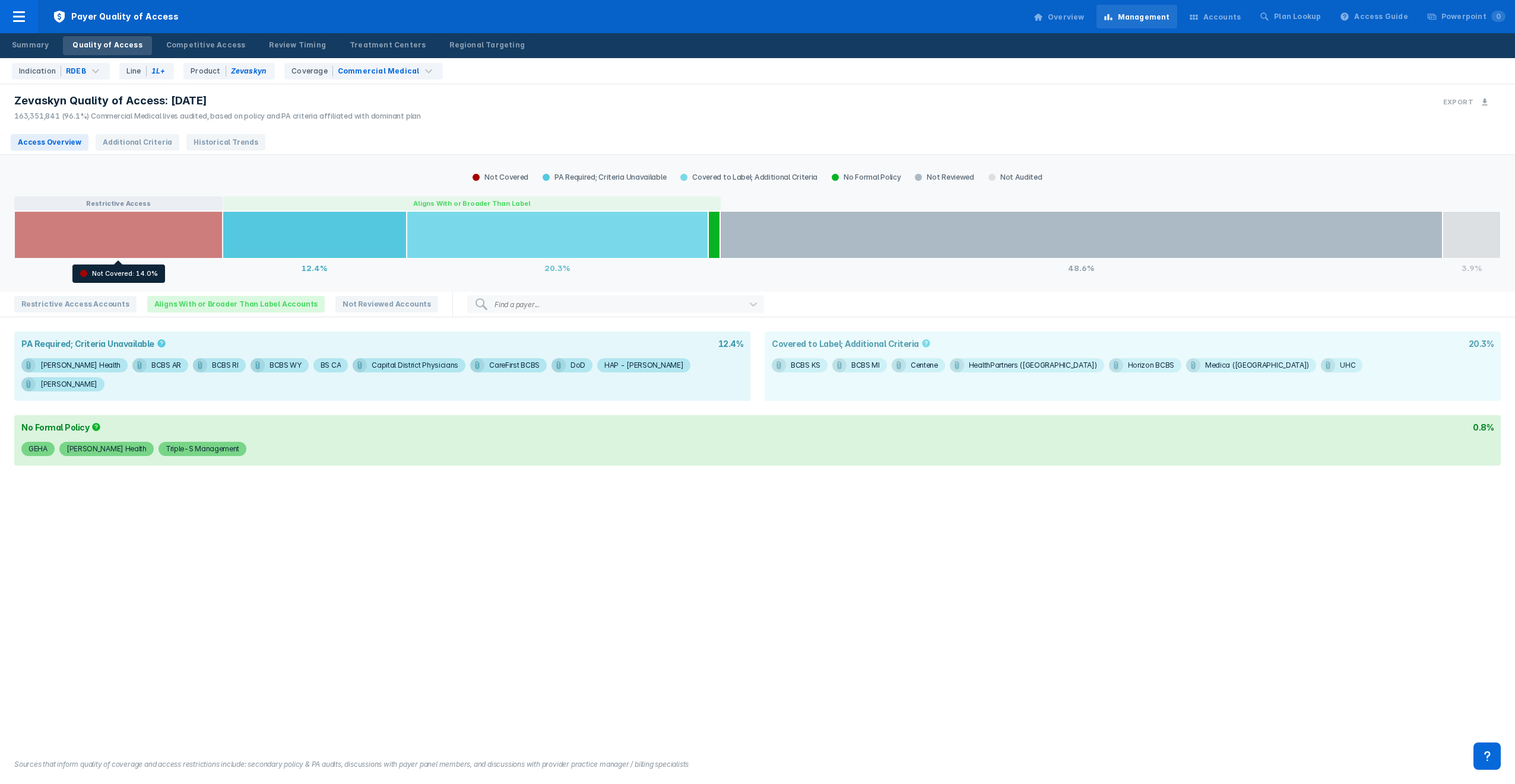
click at [151, 234] on div at bounding box center [119, 235] width 209 height 47
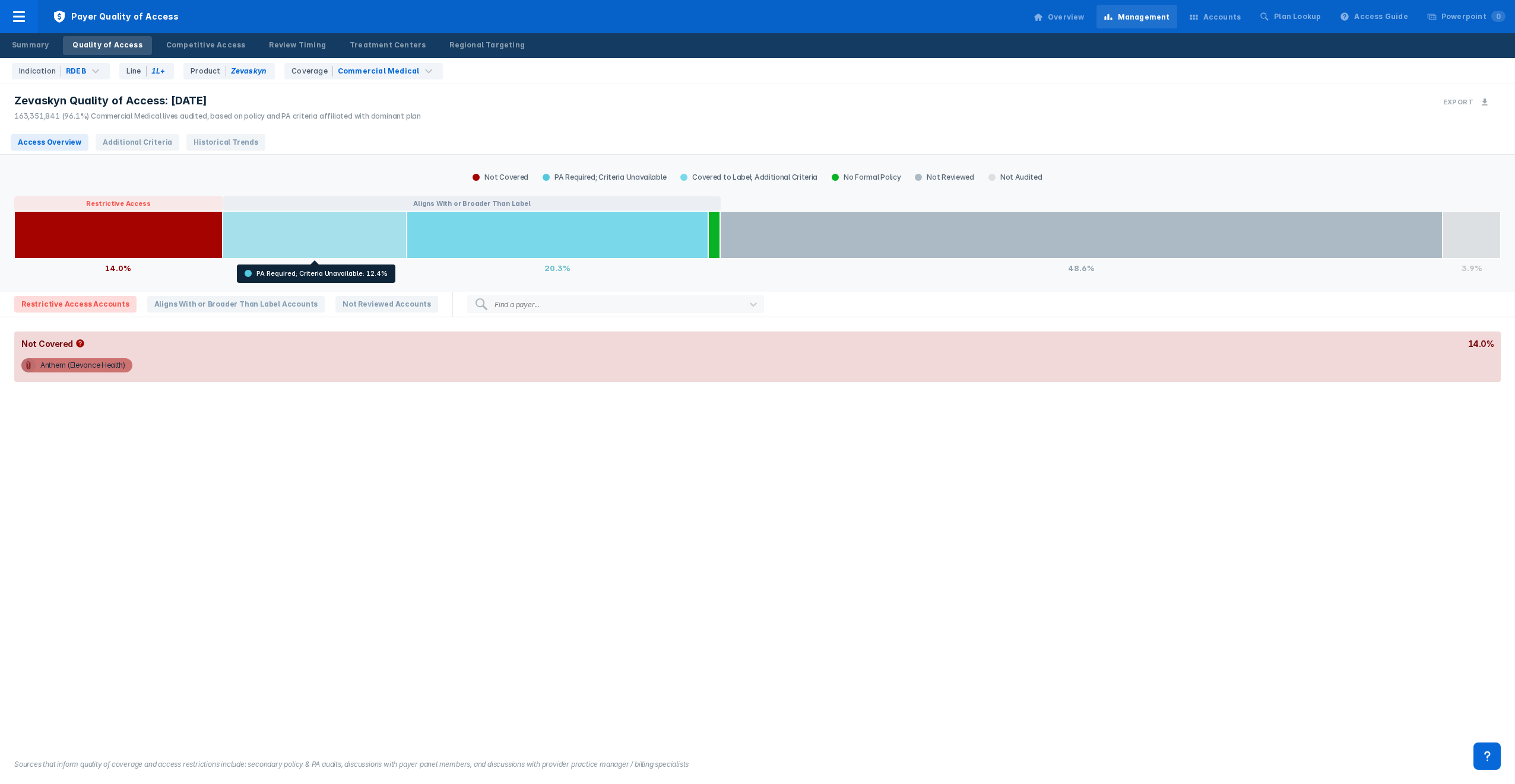
click at [280, 234] on div at bounding box center [315, 235] width 184 height 47
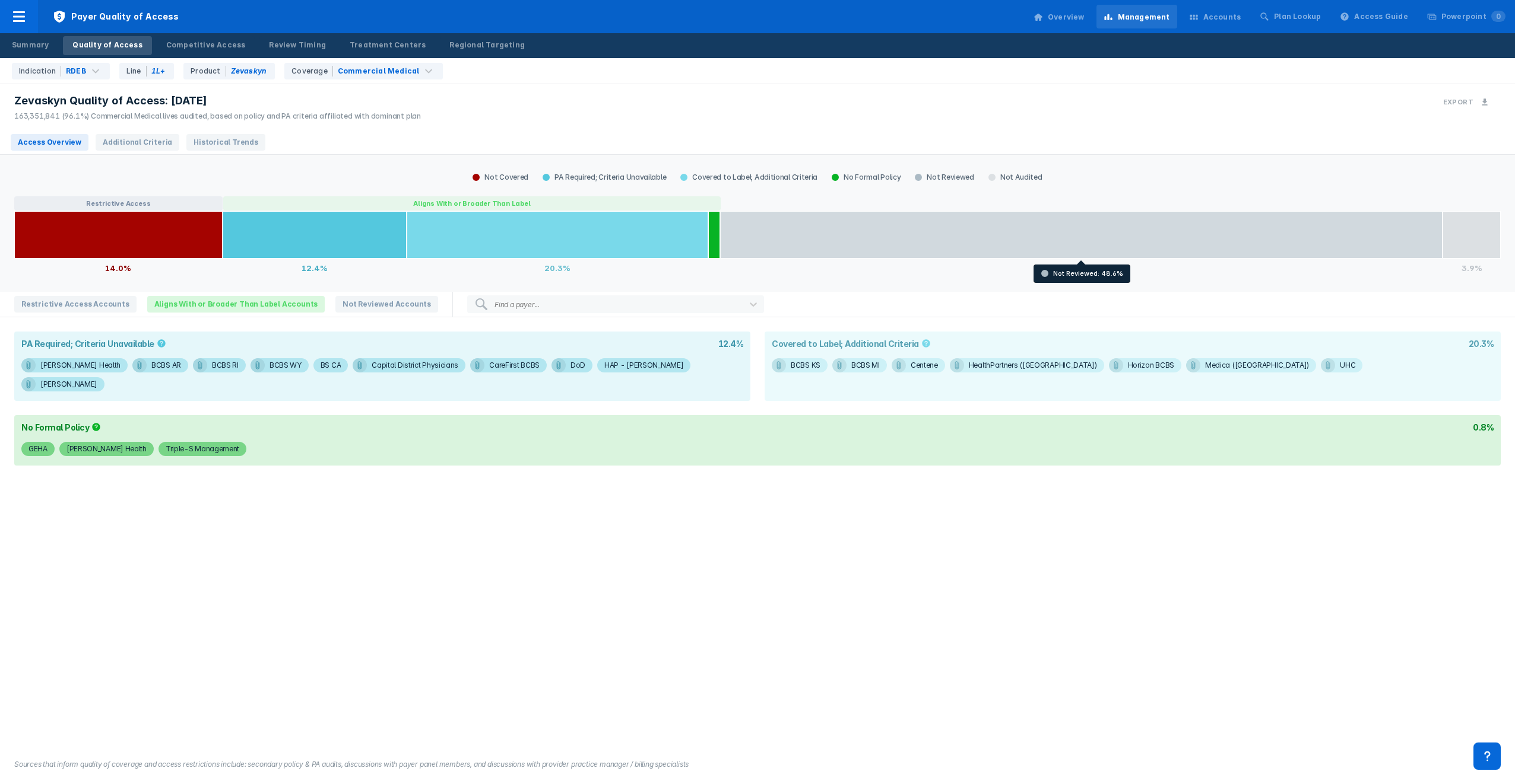
click at [881, 243] on div at bounding box center [1082, 235] width 723 height 47
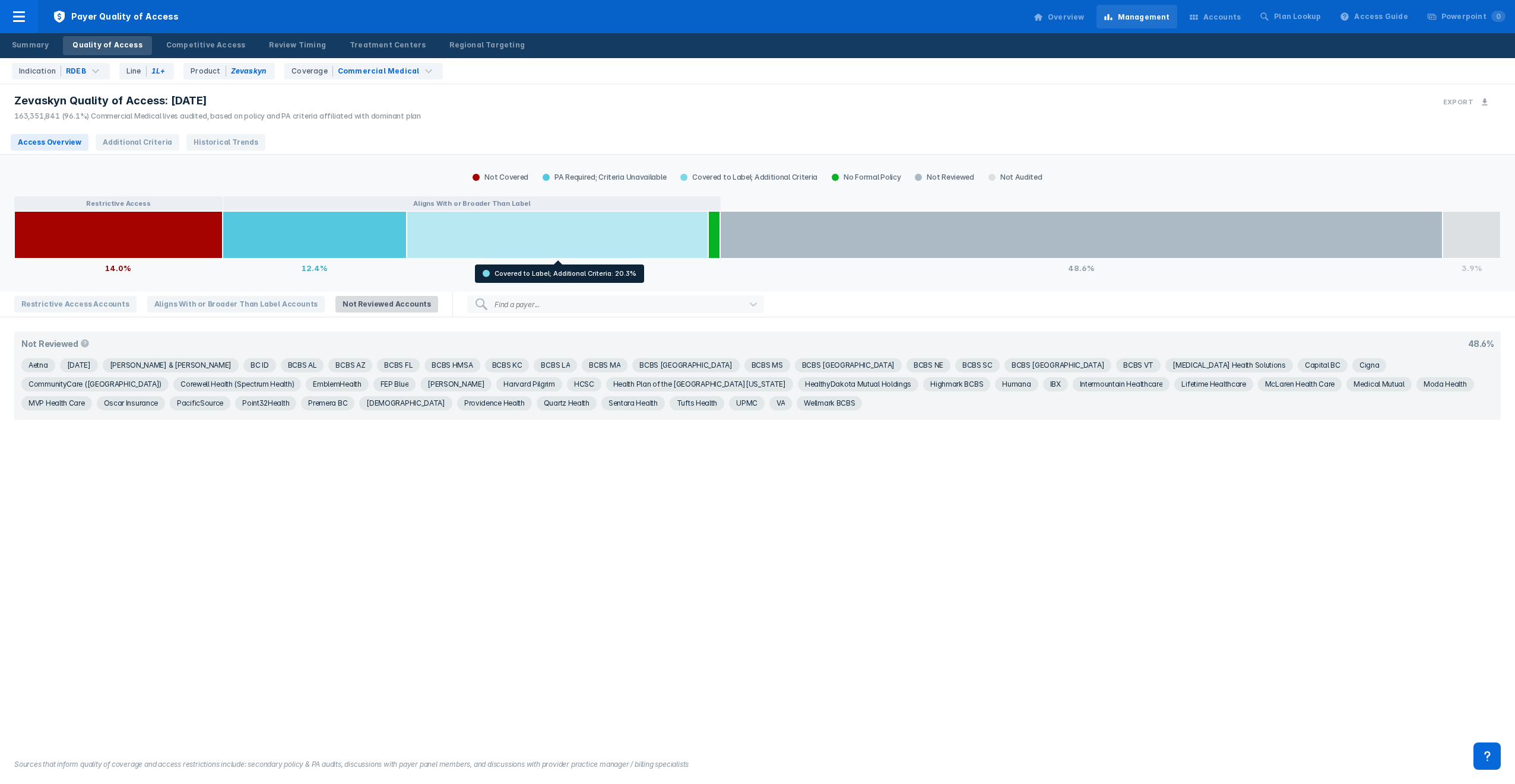
click at [487, 241] on div at bounding box center [557, 235] width 301 height 47
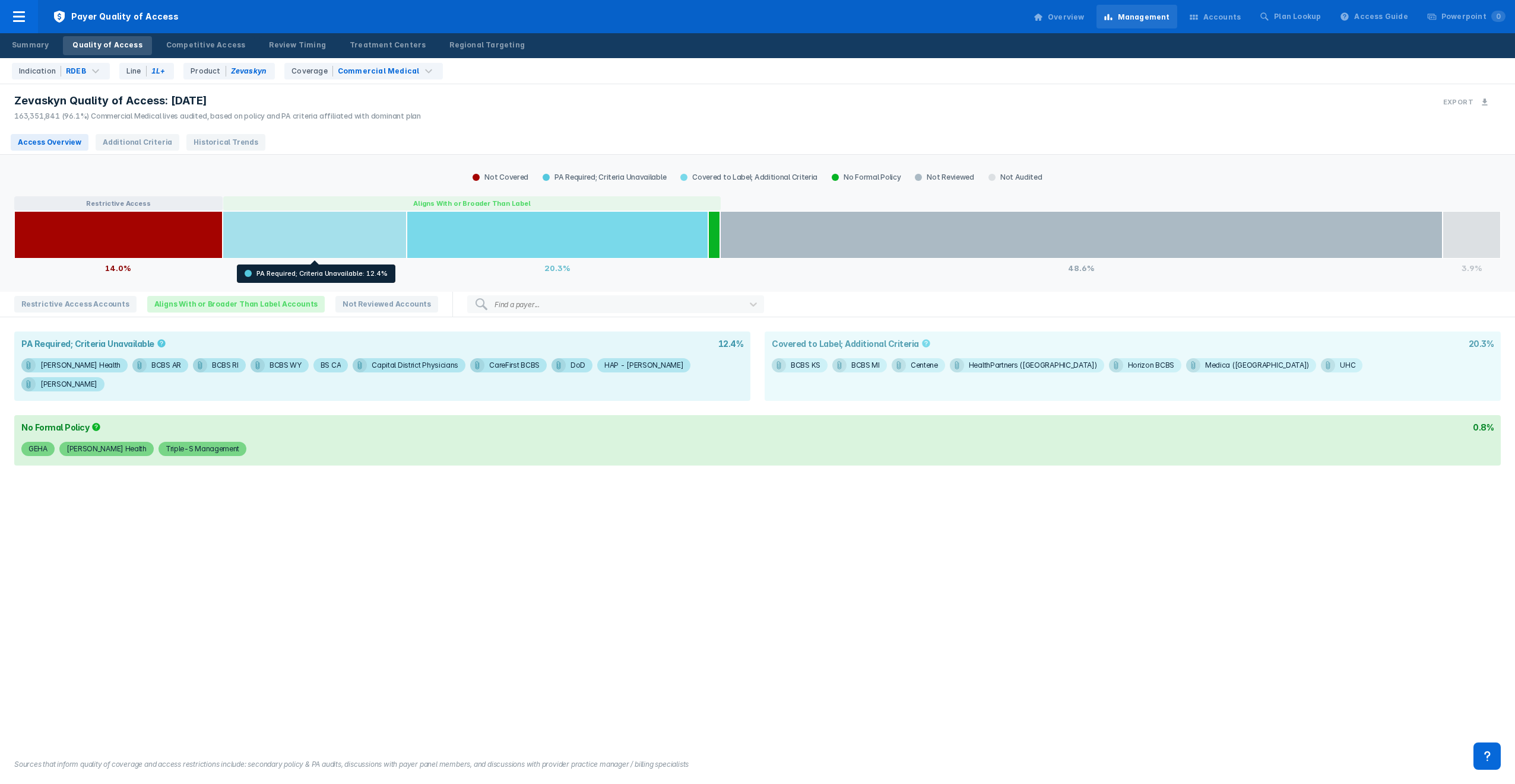
click at [271, 236] on div at bounding box center [315, 235] width 184 height 47
click at [289, 236] on div at bounding box center [315, 235] width 184 height 47
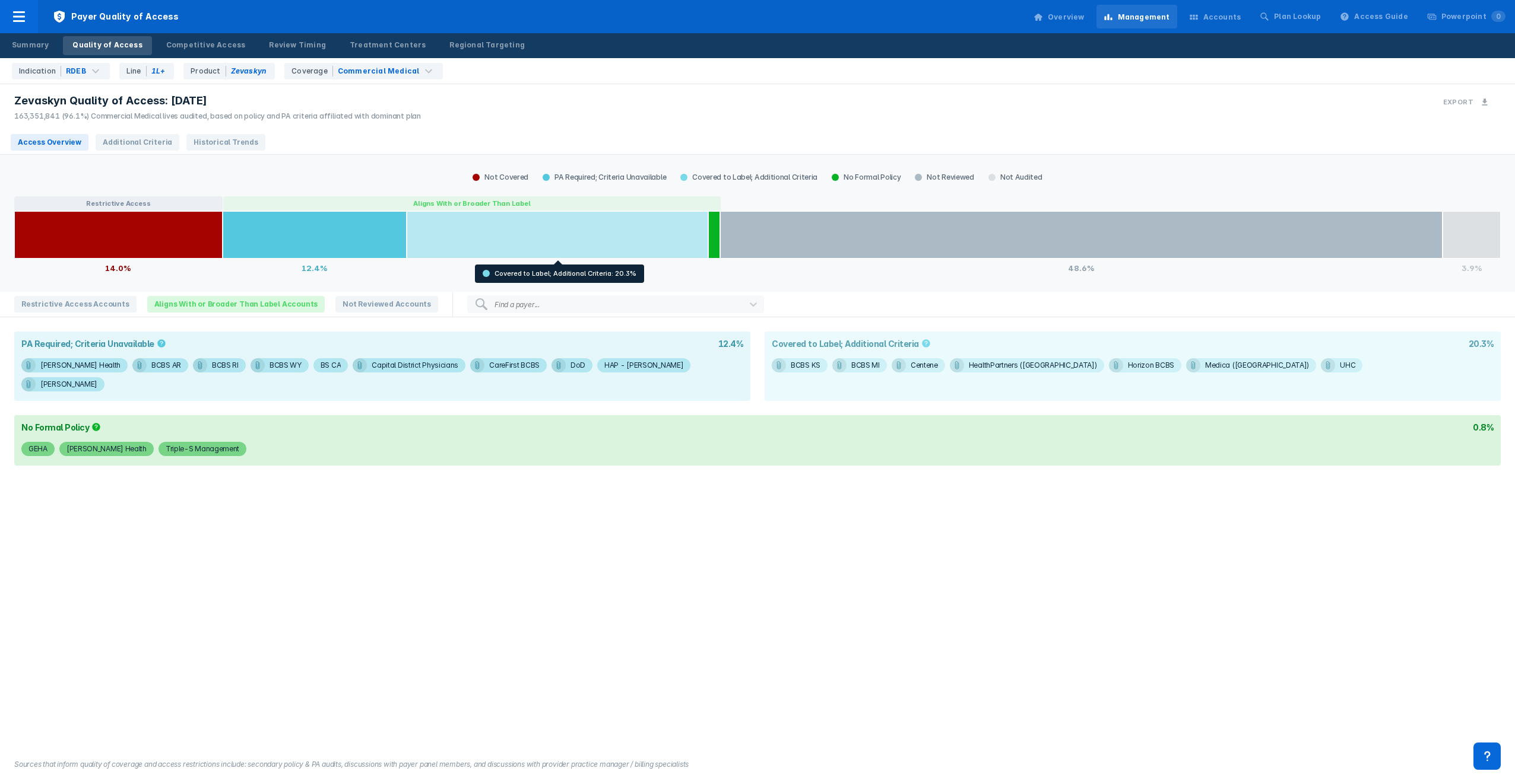
click at [557, 235] on div at bounding box center [557, 235] width 301 height 47
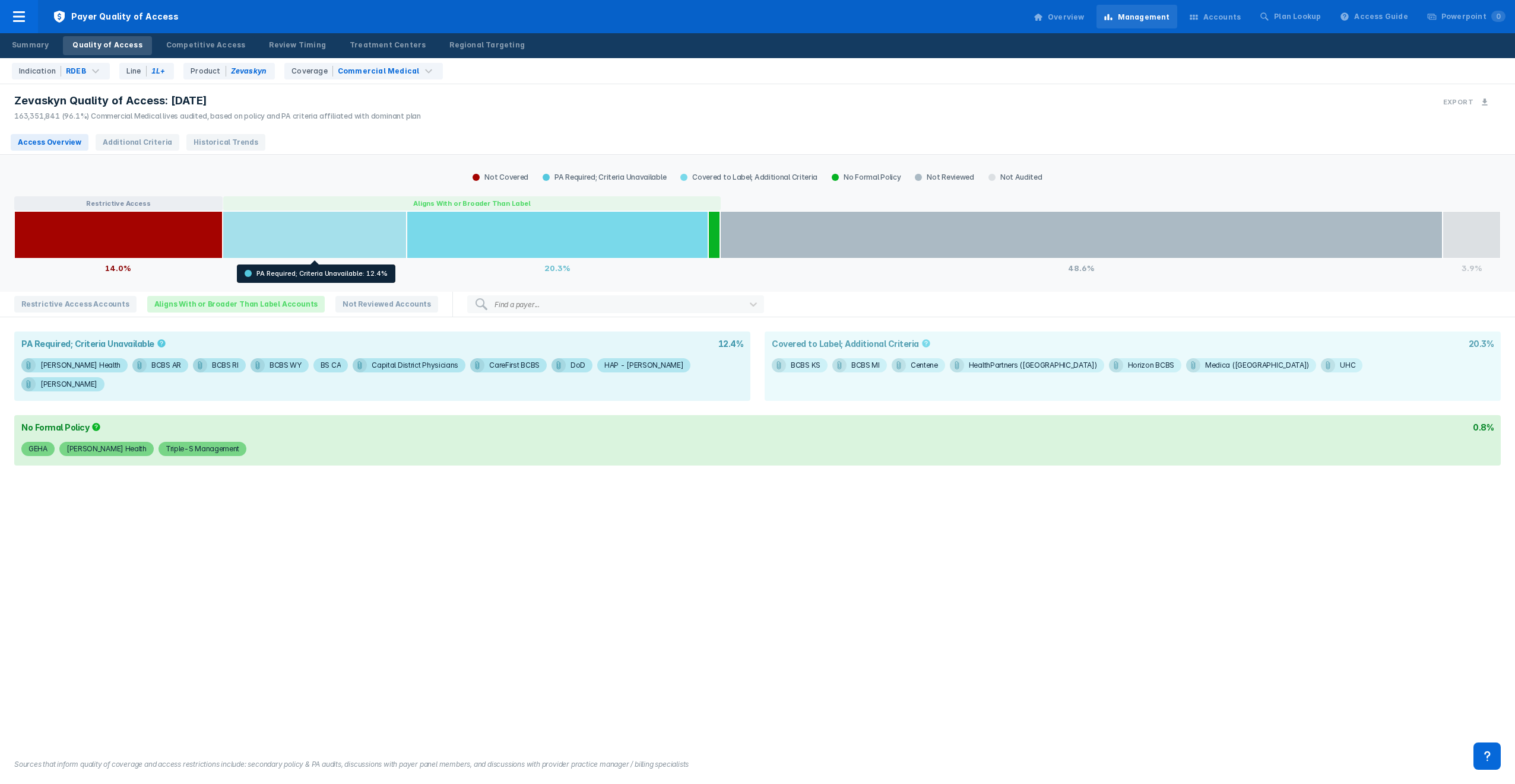
click at [312, 235] on div at bounding box center [315, 235] width 184 height 47
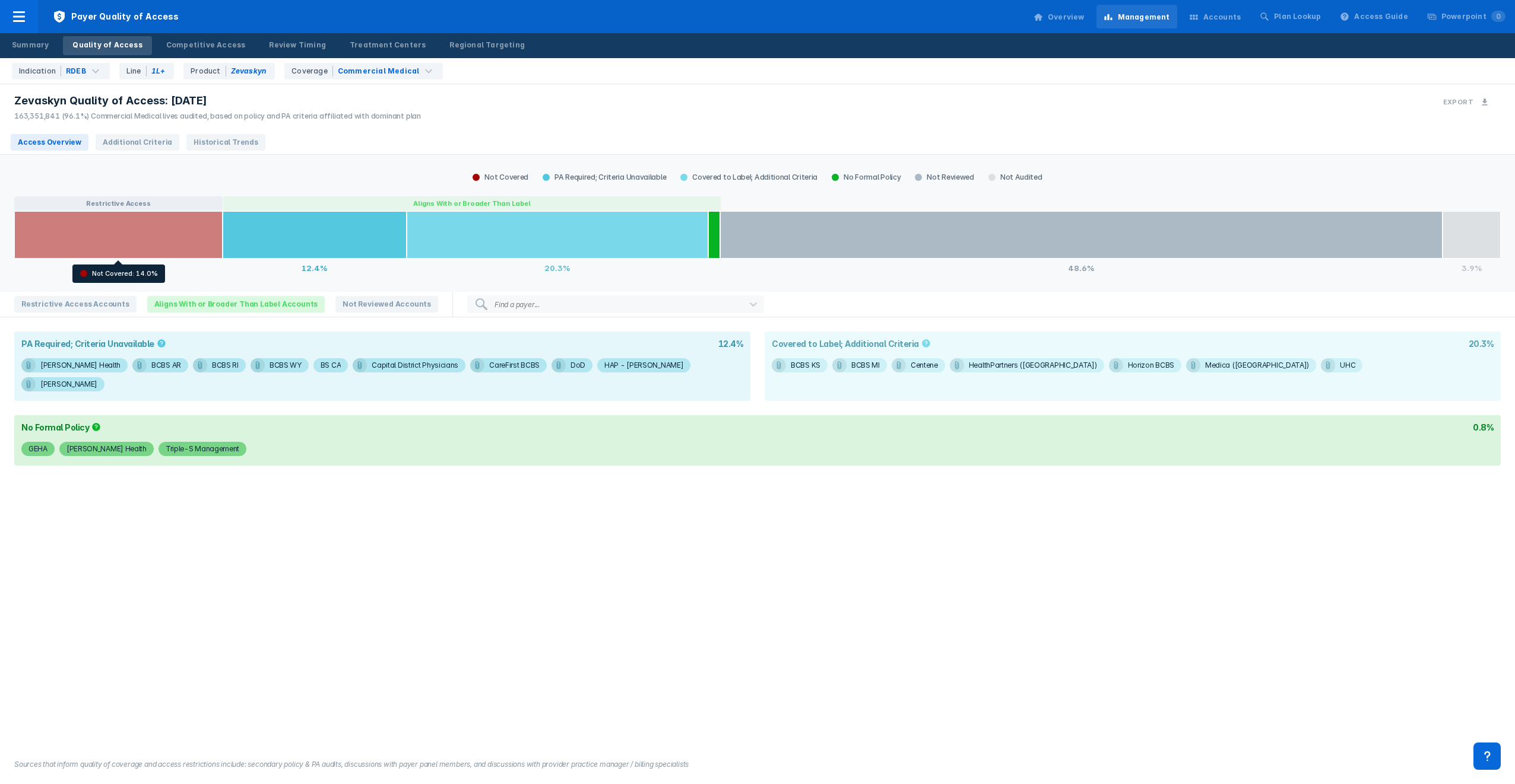
click at [142, 229] on div at bounding box center [119, 235] width 209 height 47
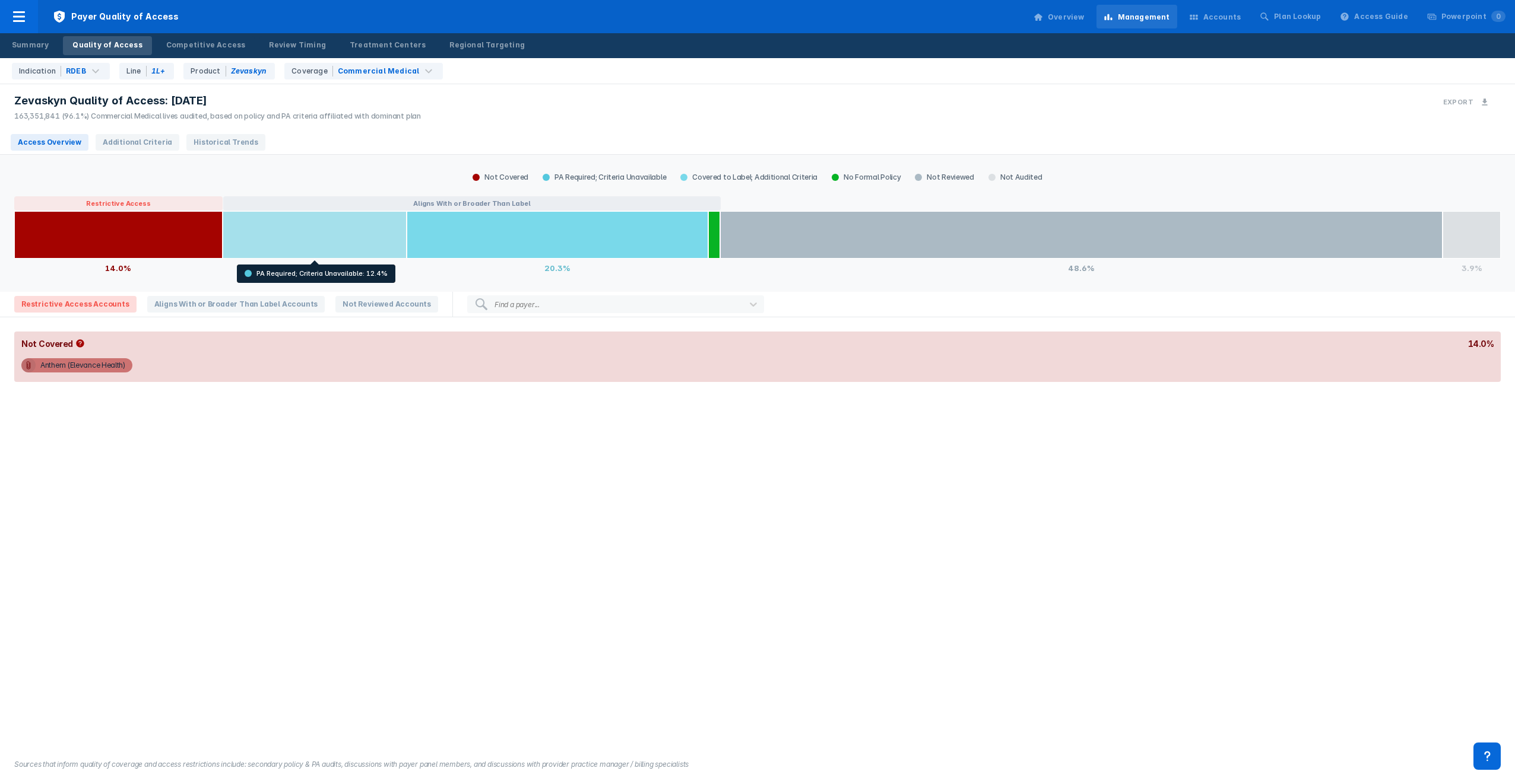
click at [255, 236] on div at bounding box center [315, 235] width 184 height 47
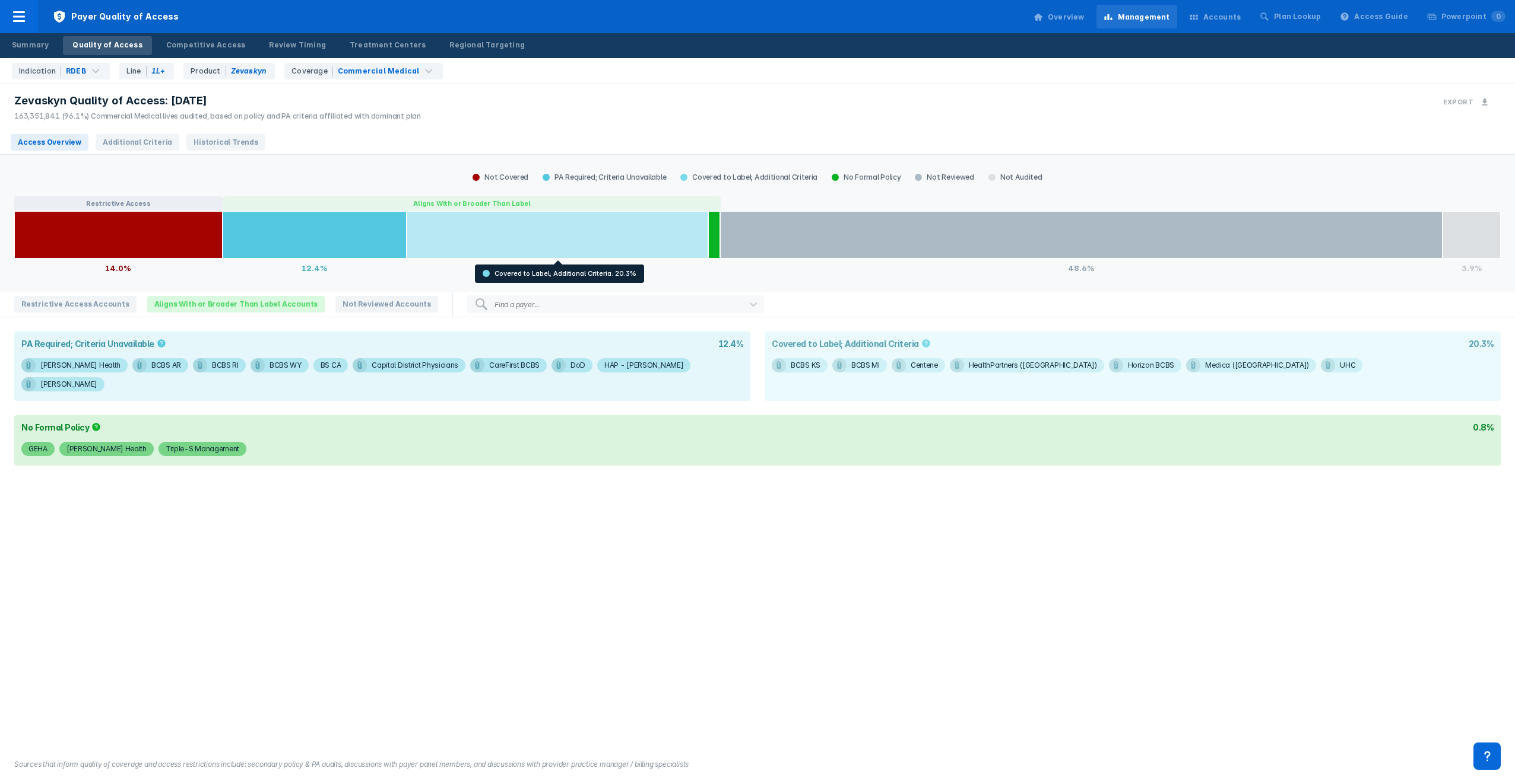
click at [532, 232] on div at bounding box center [557, 235] width 301 height 47
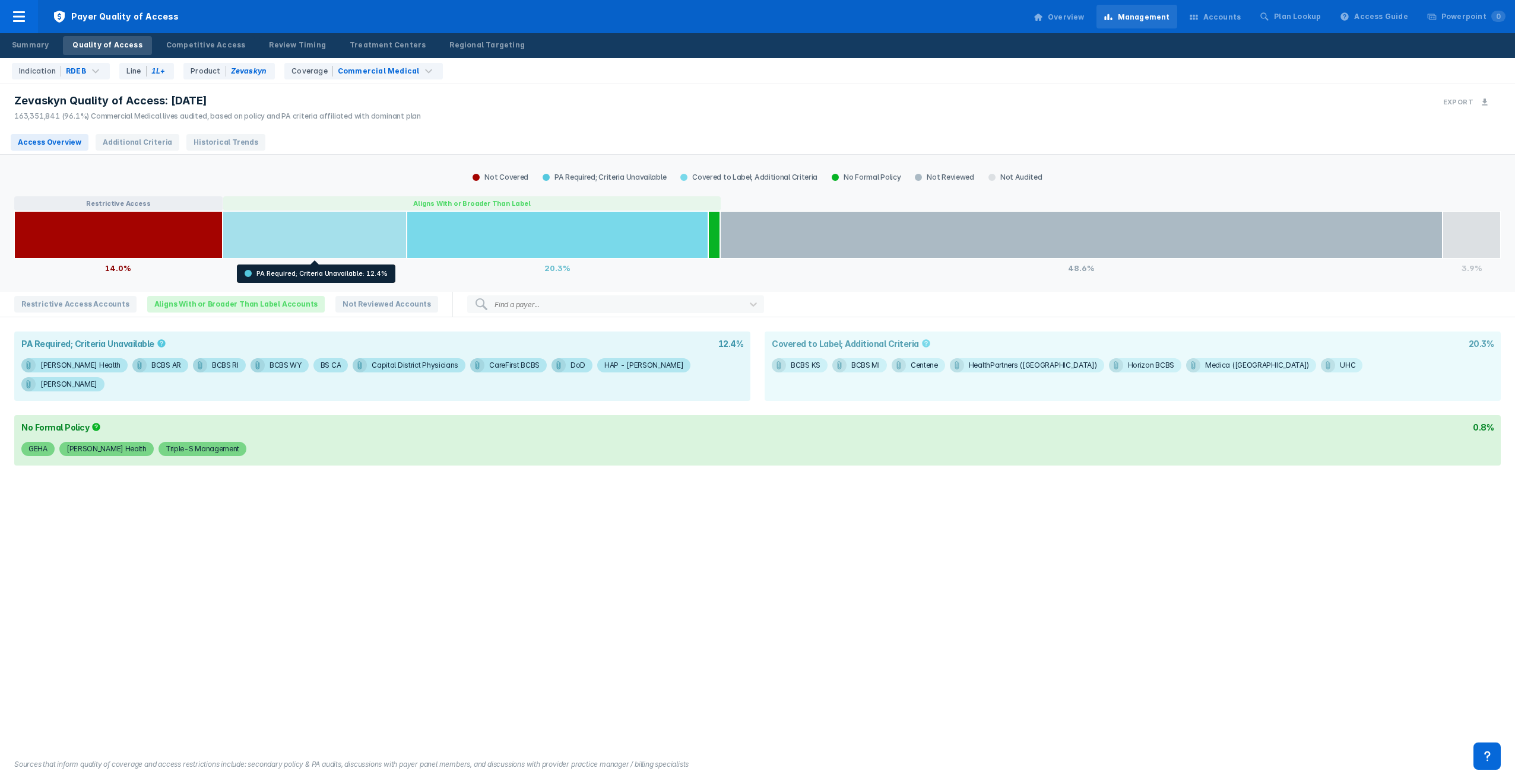
click at [383, 235] on div at bounding box center [315, 235] width 184 height 47
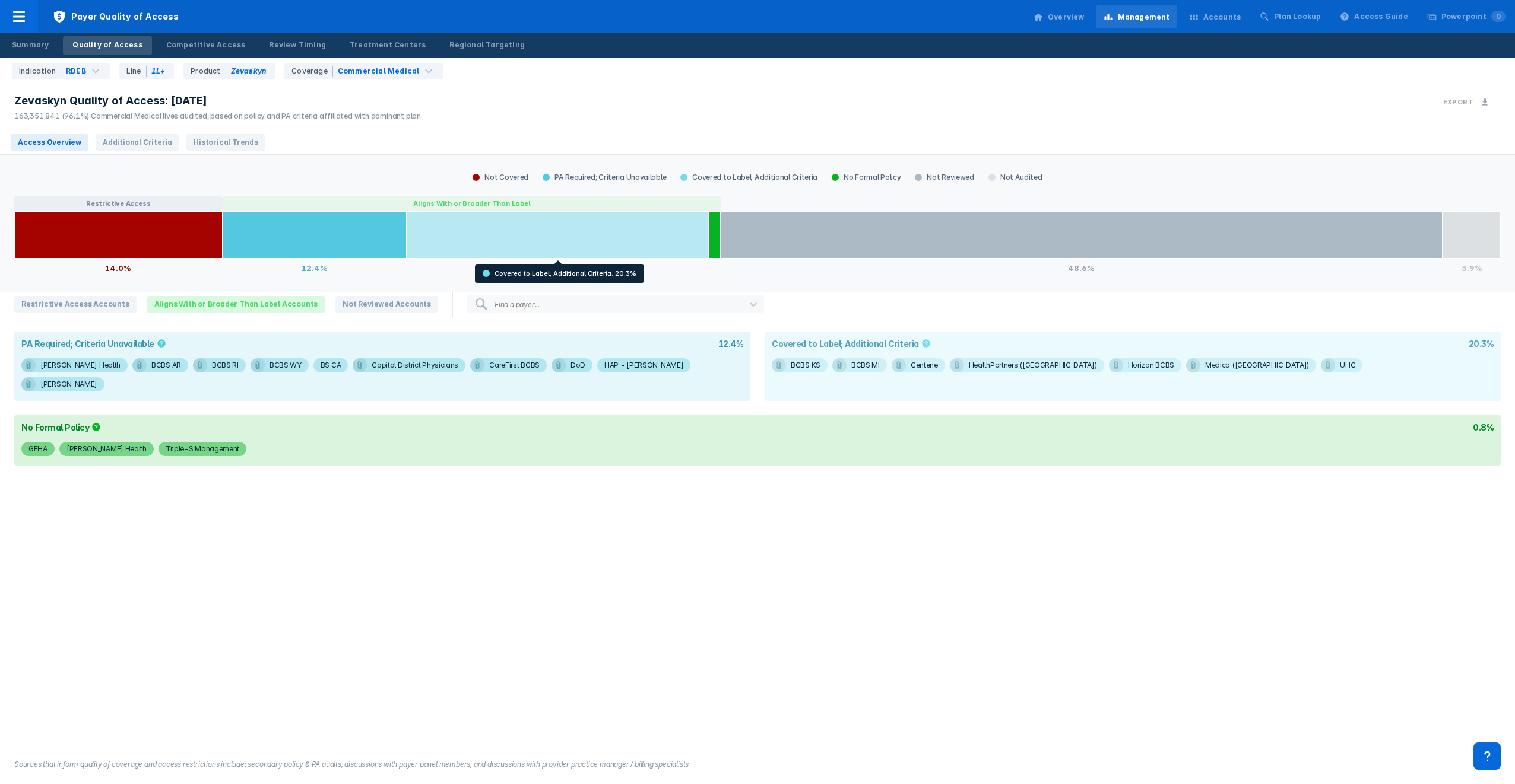
click at [659, 232] on div at bounding box center [557, 235] width 301 height 47
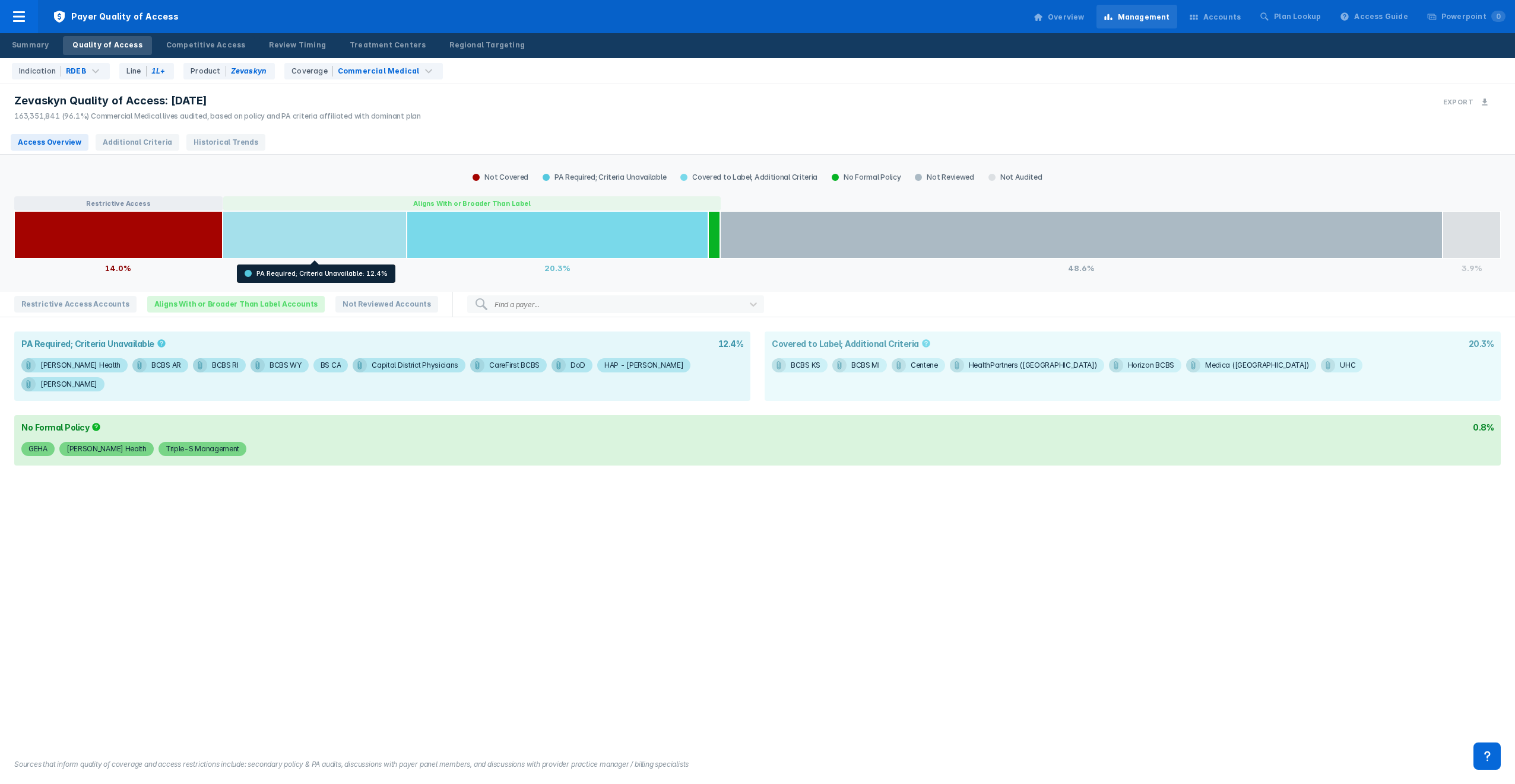
click at [303, 239] on div at bounding box center [315, 235] width 184 height 47
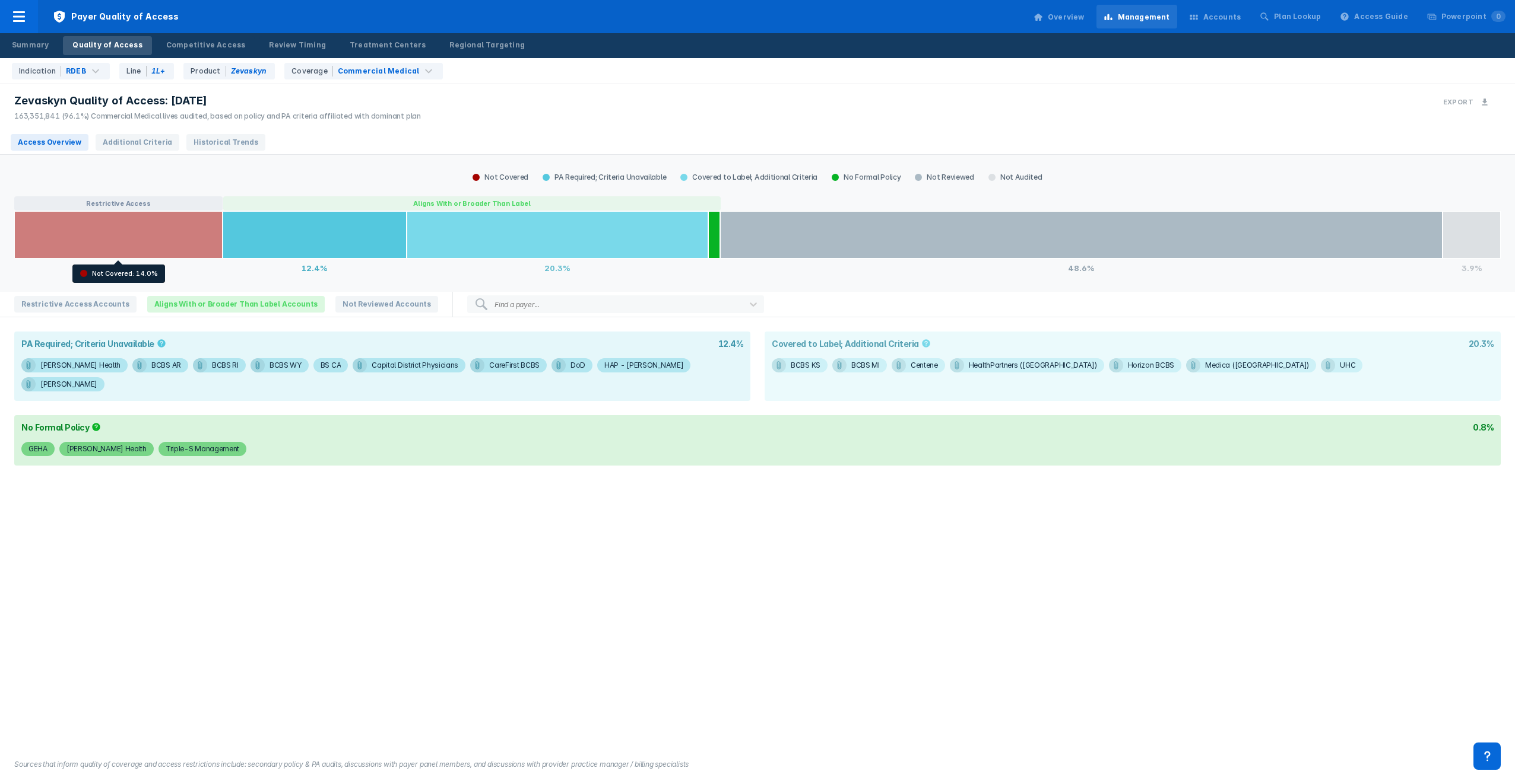
click at [89, 225] on div at bounding box center [119, 235] width 209 height 47
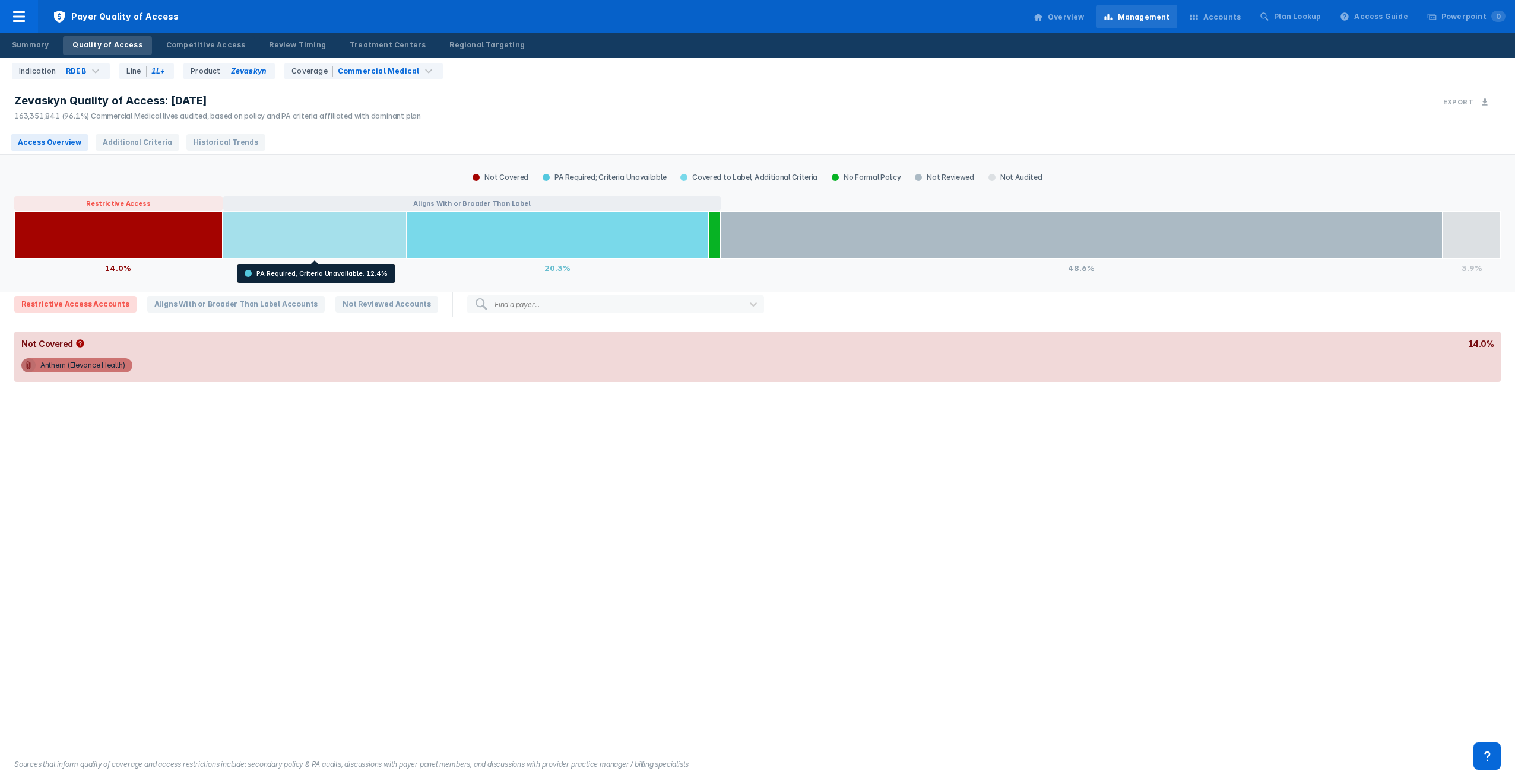
click at [313, 222] on div at bounding box center [315, 235] width 184 height 47
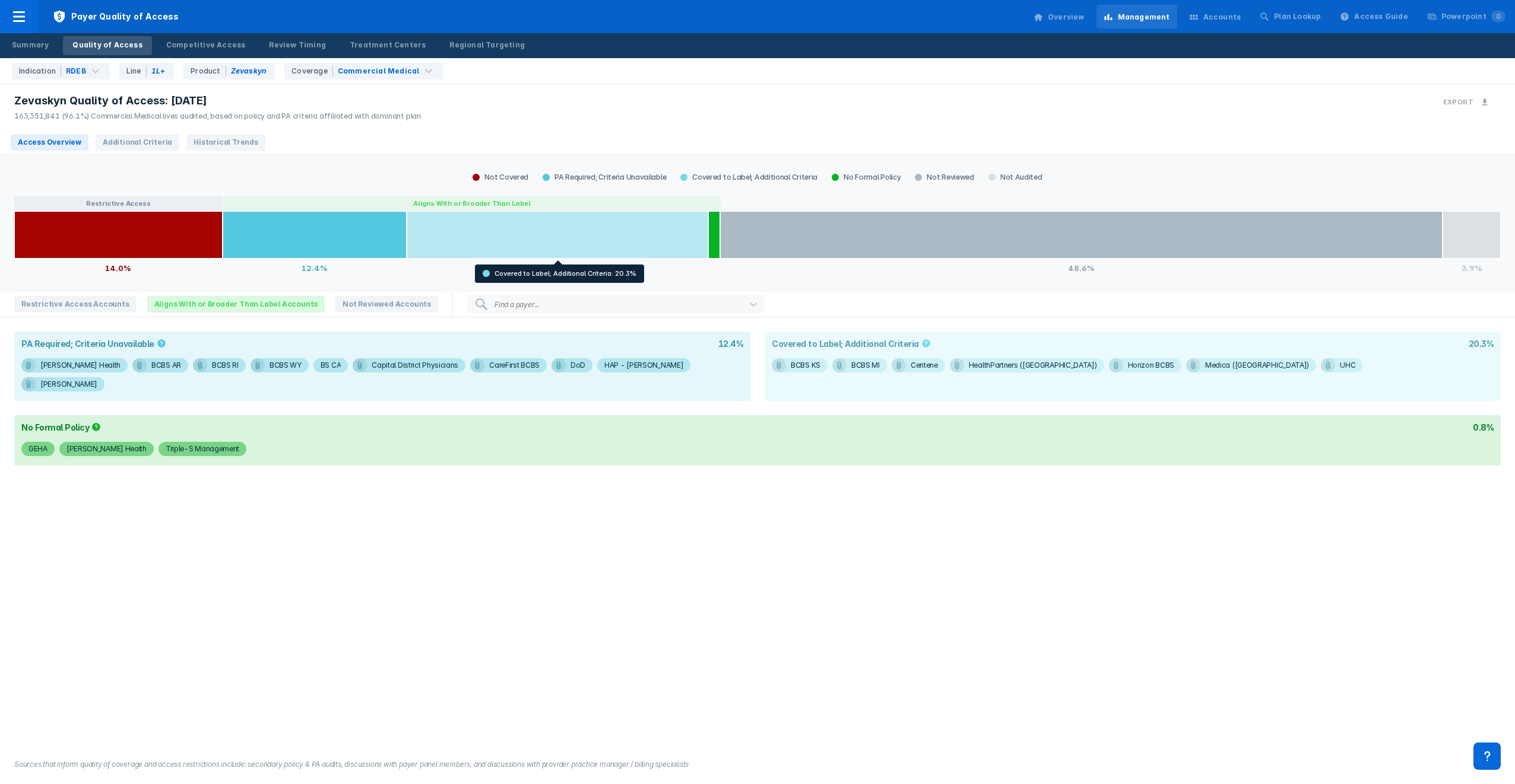
click at [496, 228] on div at bounding box center [557, 235] width 301 height 47
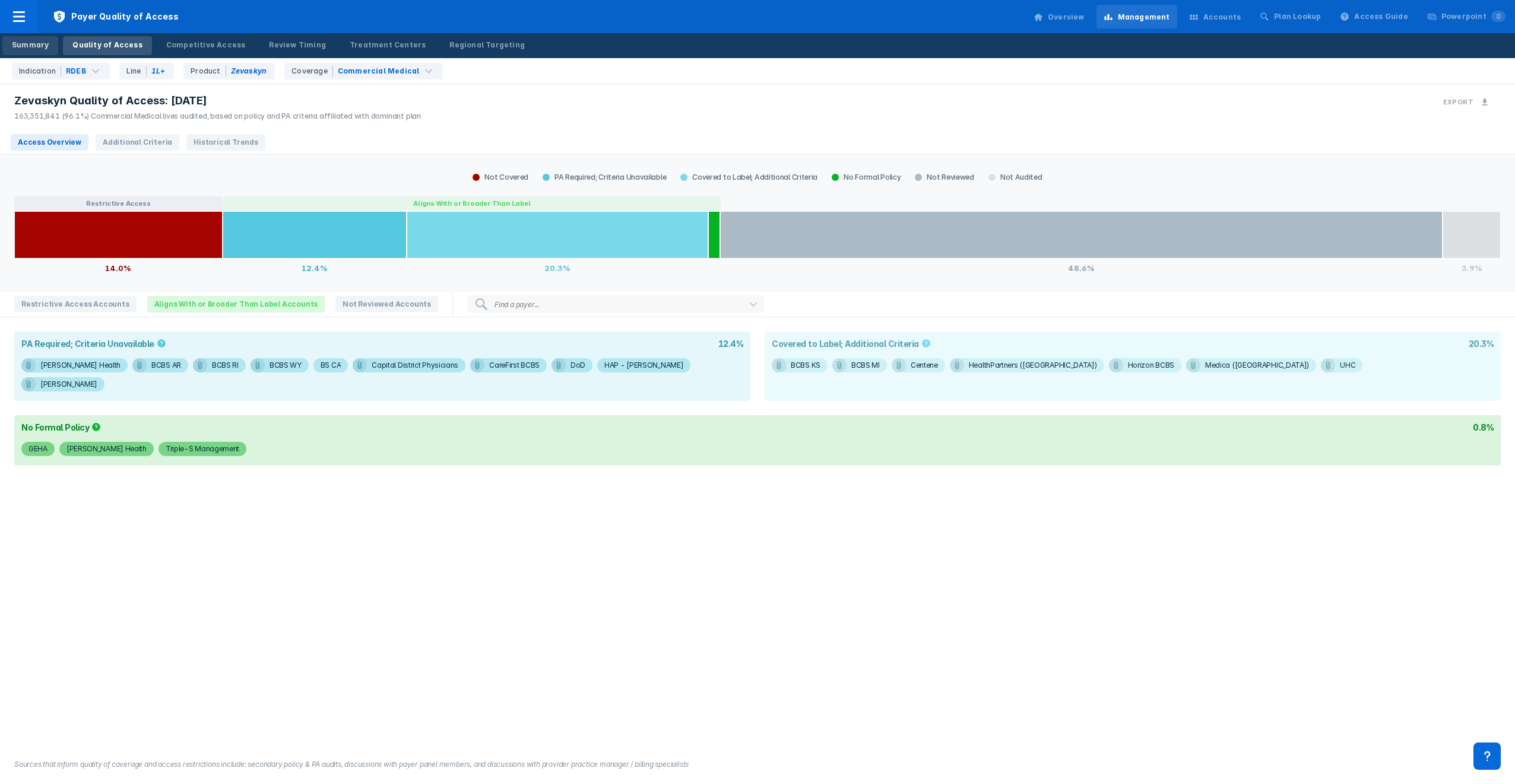
click at [28, 42] on div "Summary" at bounding box center [30, 45] width 37 height 11
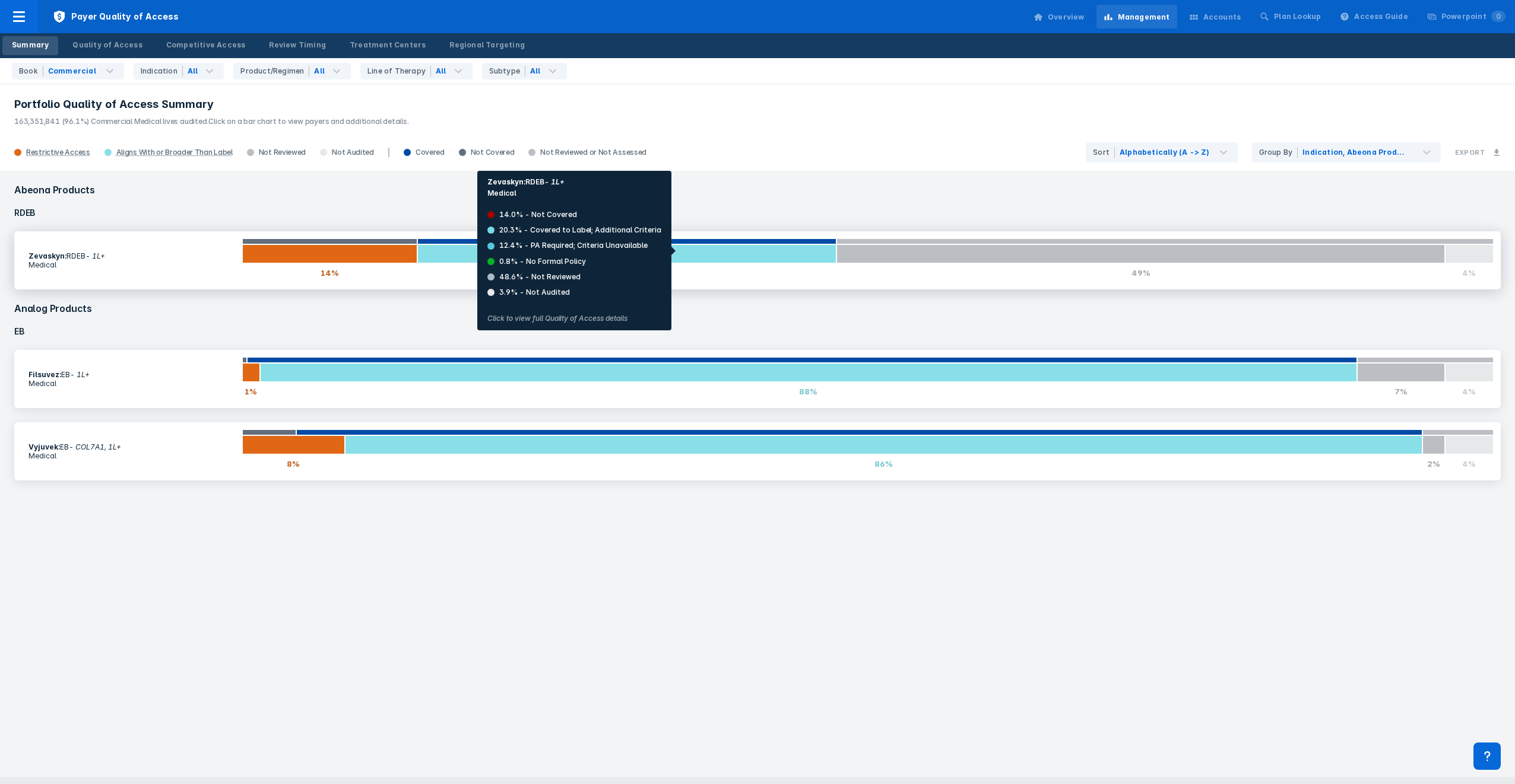
click at [677, 251] on div at bounding box center [627, 254] width 419 height 19
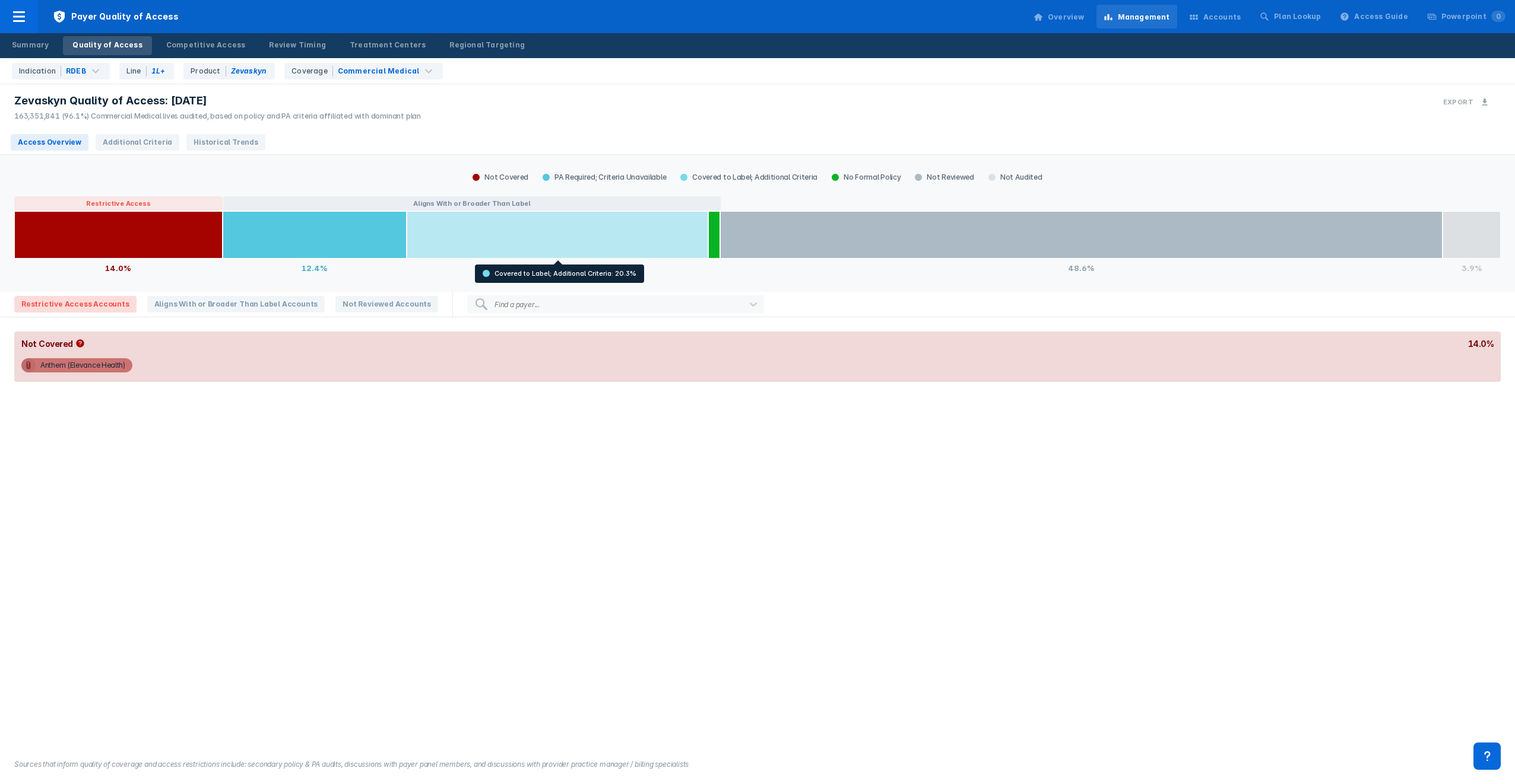
click at [584, 243] on div at bounding box center [557, 235] width 301 height 47
